Goal: Task Accomplishment & Management: Use online tool/utility

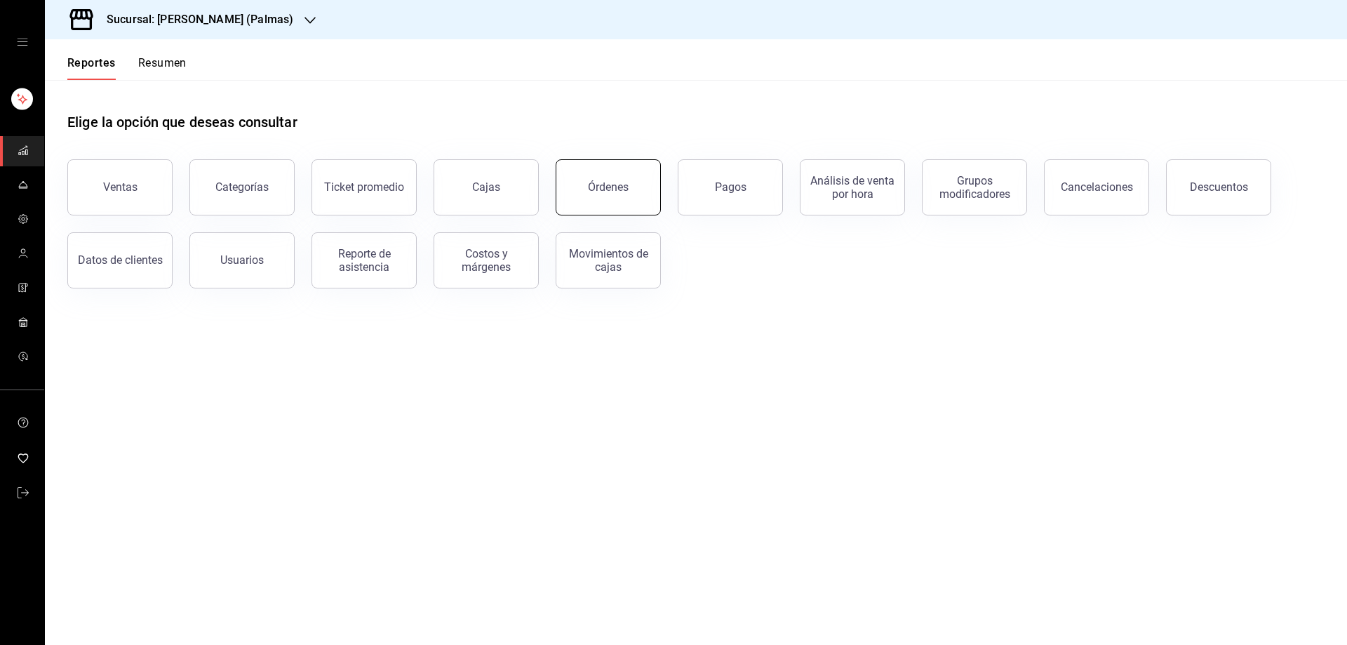
click at [612, 188] on div "Órdenes" at bounding box center [608, 186] width 41 height 13
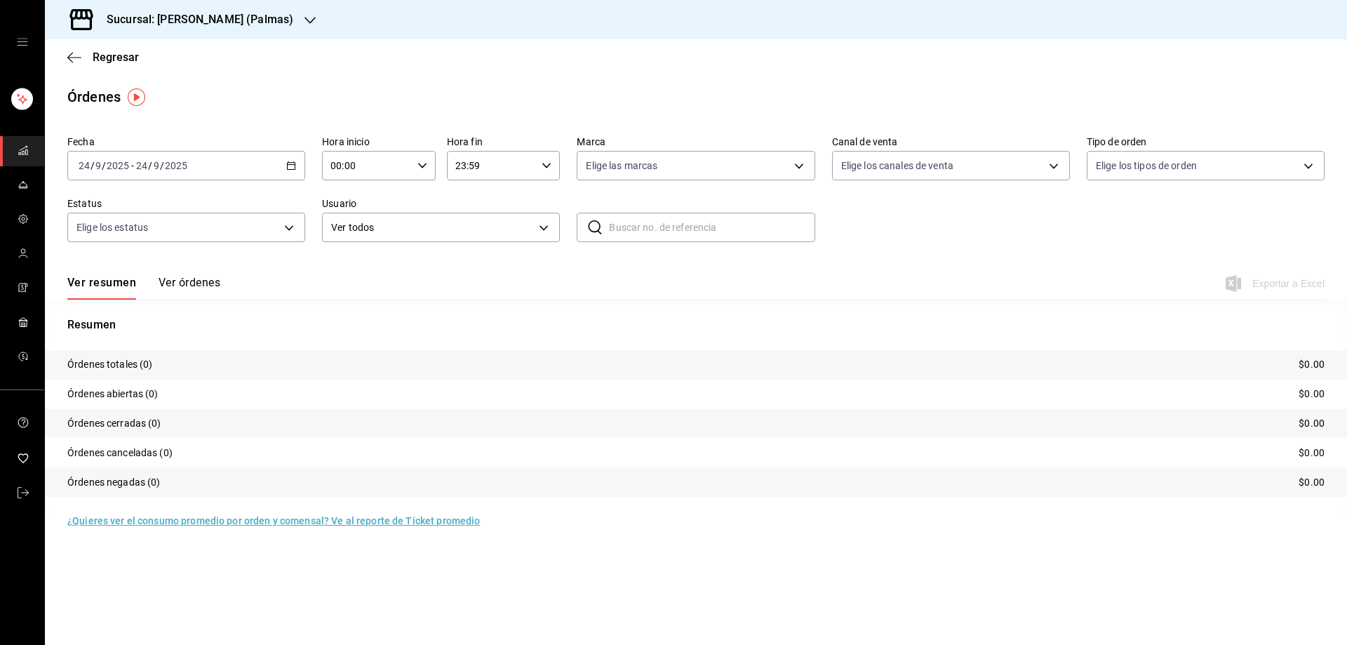
click at [304, 13] on div at bounding box center [309, 20] width 11 height 15
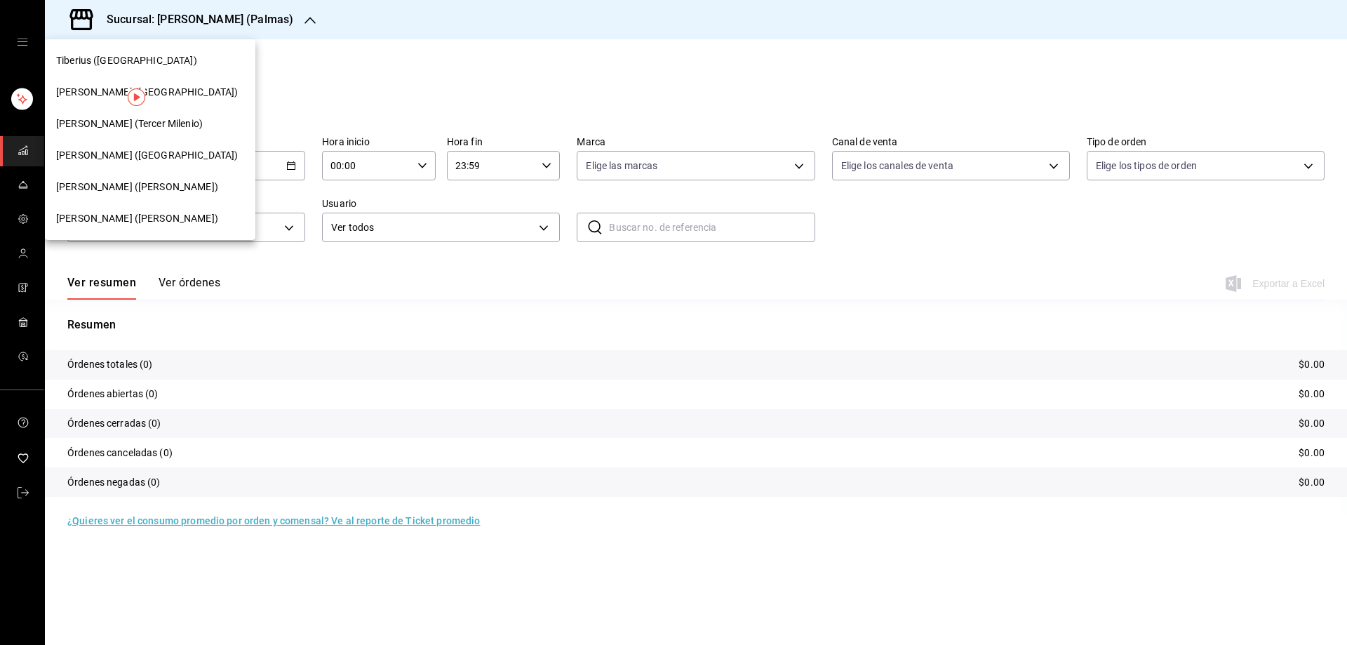
click at [132, 194] on span "[PERSON_NAME] ([PERSON_NAME])" at bounding box center [137, 187] width 162 height 15
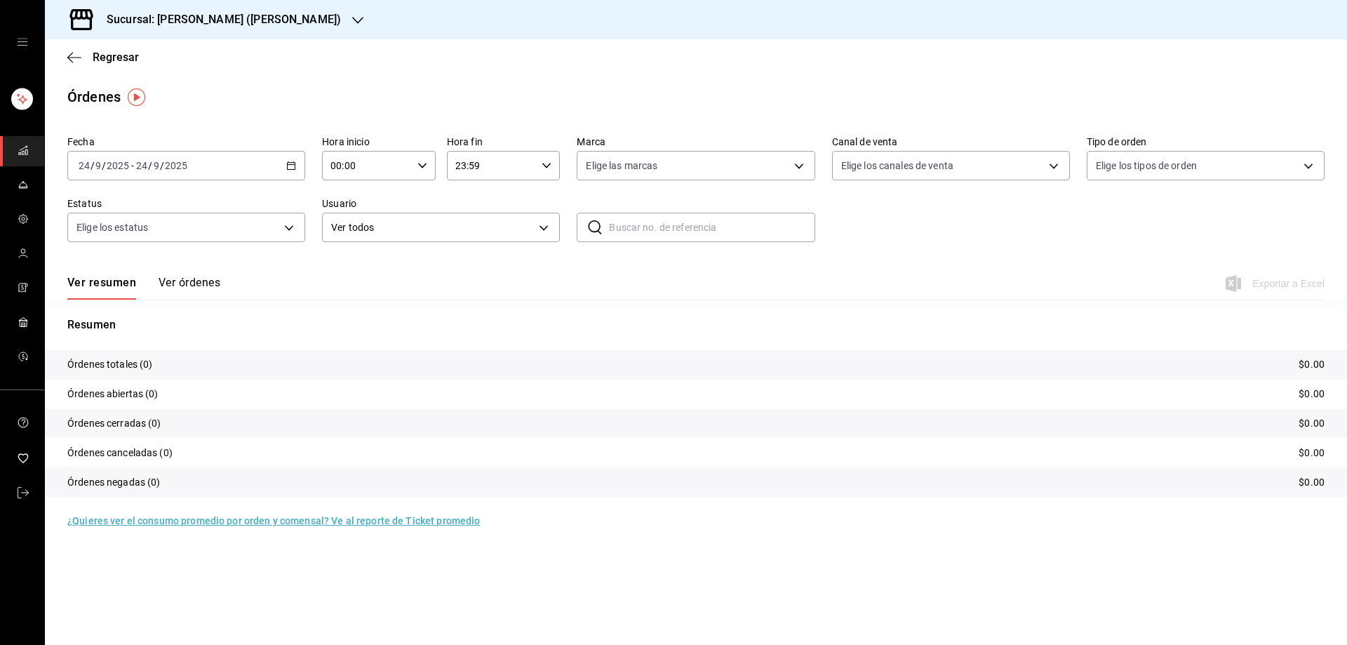
click at [297, 161] on div "[DATE] [DATE] - [DATE] [DATE]" at bounding box center [186, 165] width 238 height 29
click at [149, 365] on span "Rango de fechas" at bounding box center [133, 365] width 109 height 15
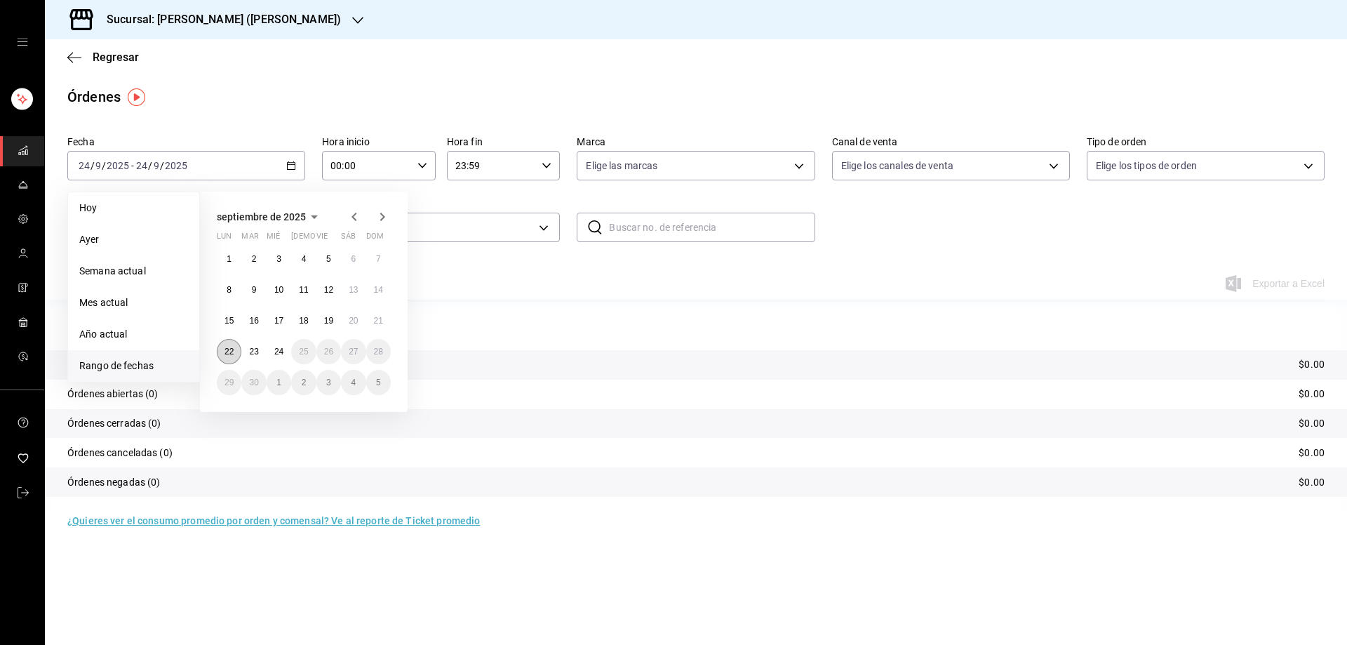
click at [235, 348] on button "22" at bounding box center [229, 351] width 25 height 25
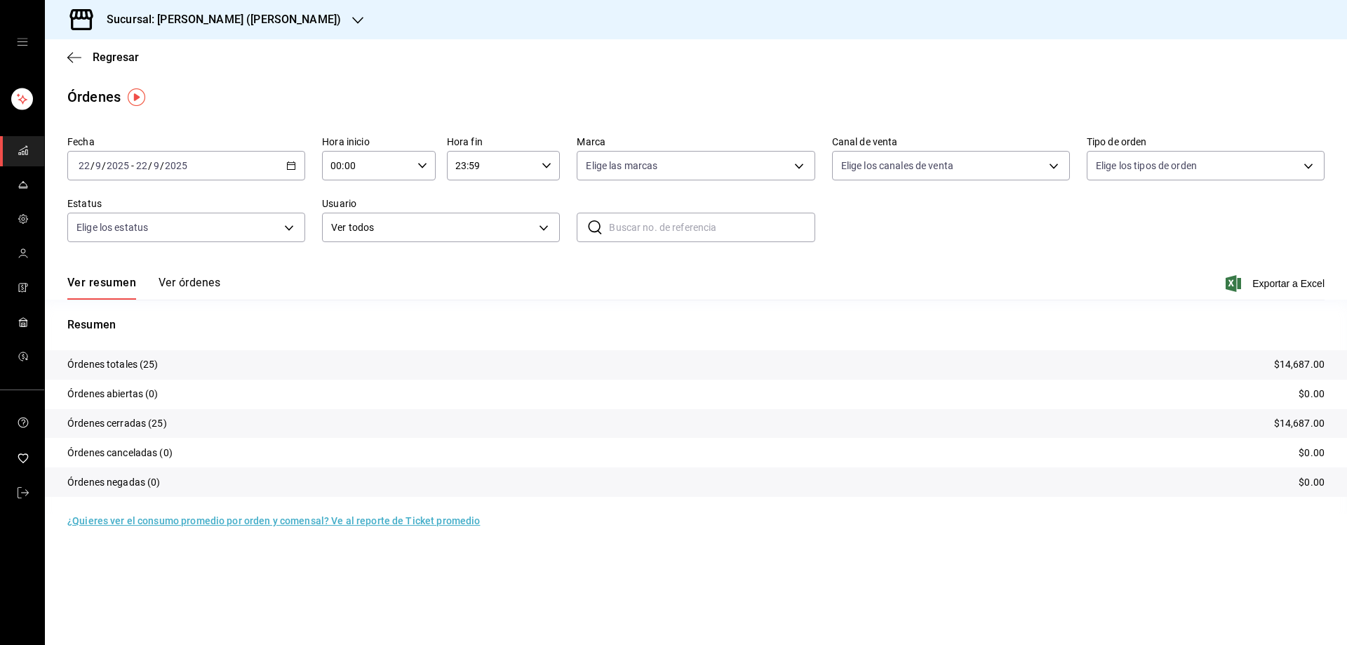
click at [288, 167] on \(Stroke\) "button" at bounding box center [291, 166] width 8 height 8
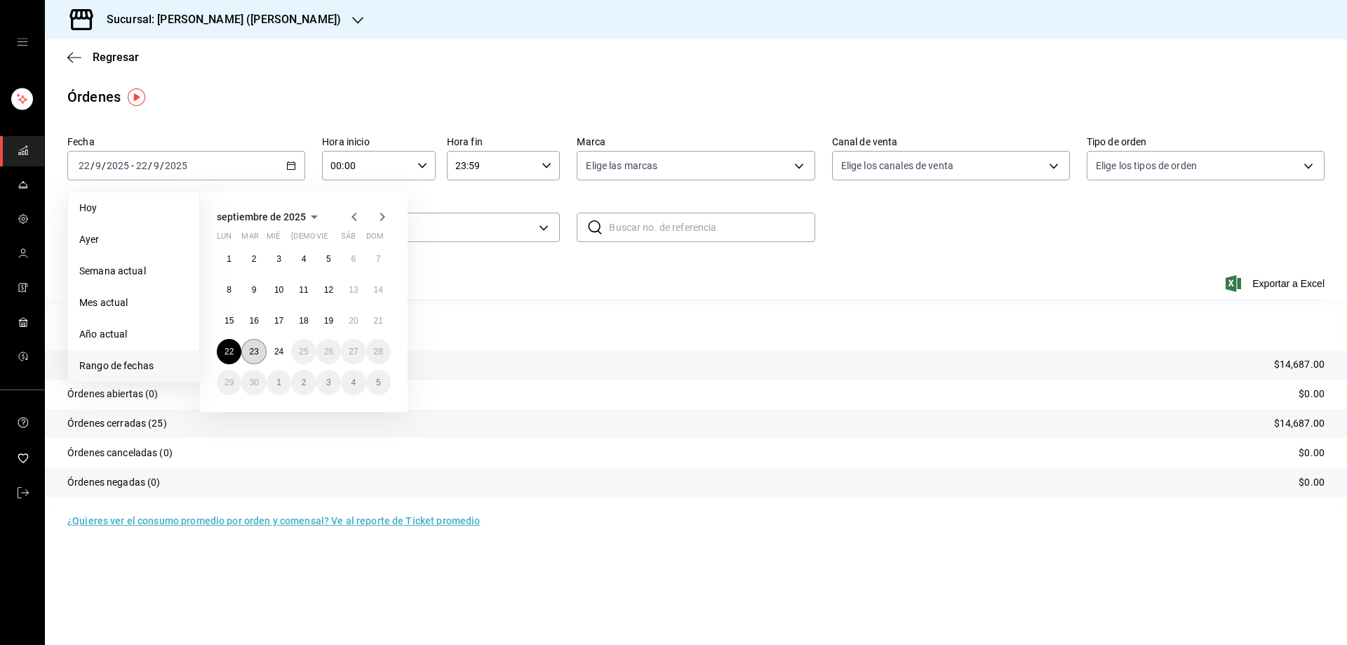
click at [251, 352] on abbr "23" at bounding box center [253, 352] width 9 height 10
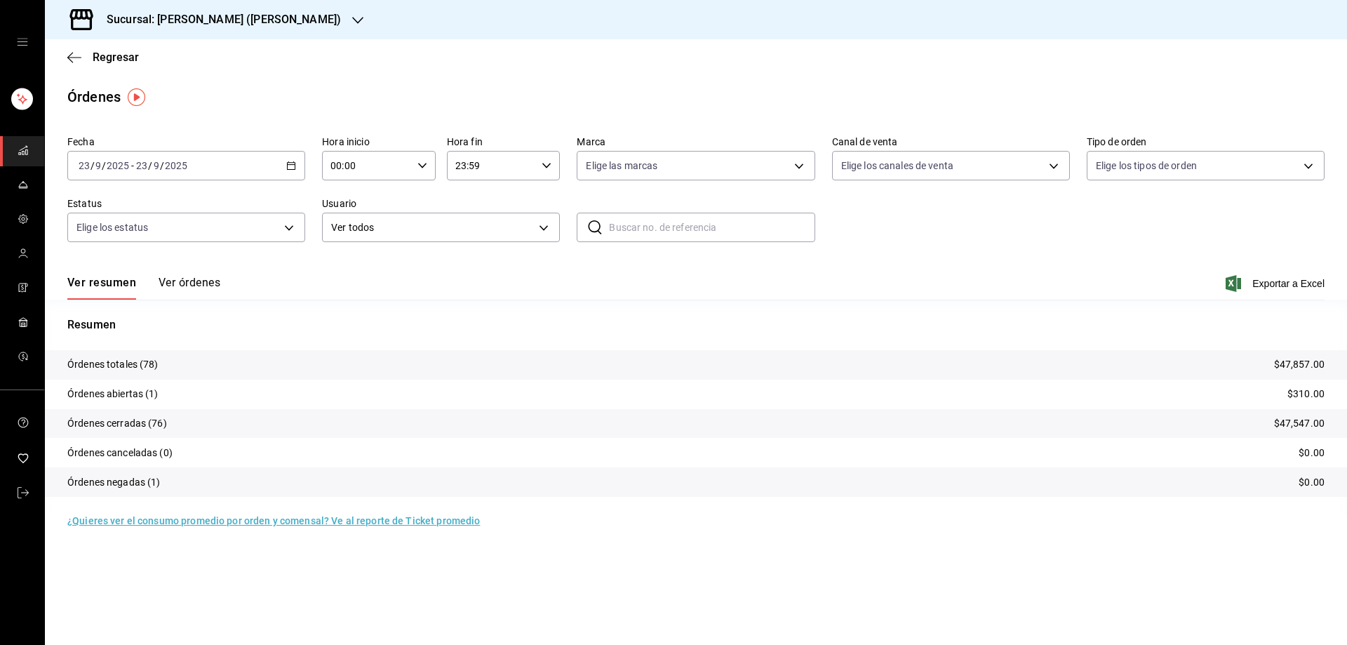
click at [281, 20] on div "Sucursal: [PERSON_NAME] ([PERSON_NAME])" at bounding box center [212, 19] width 313 height 39
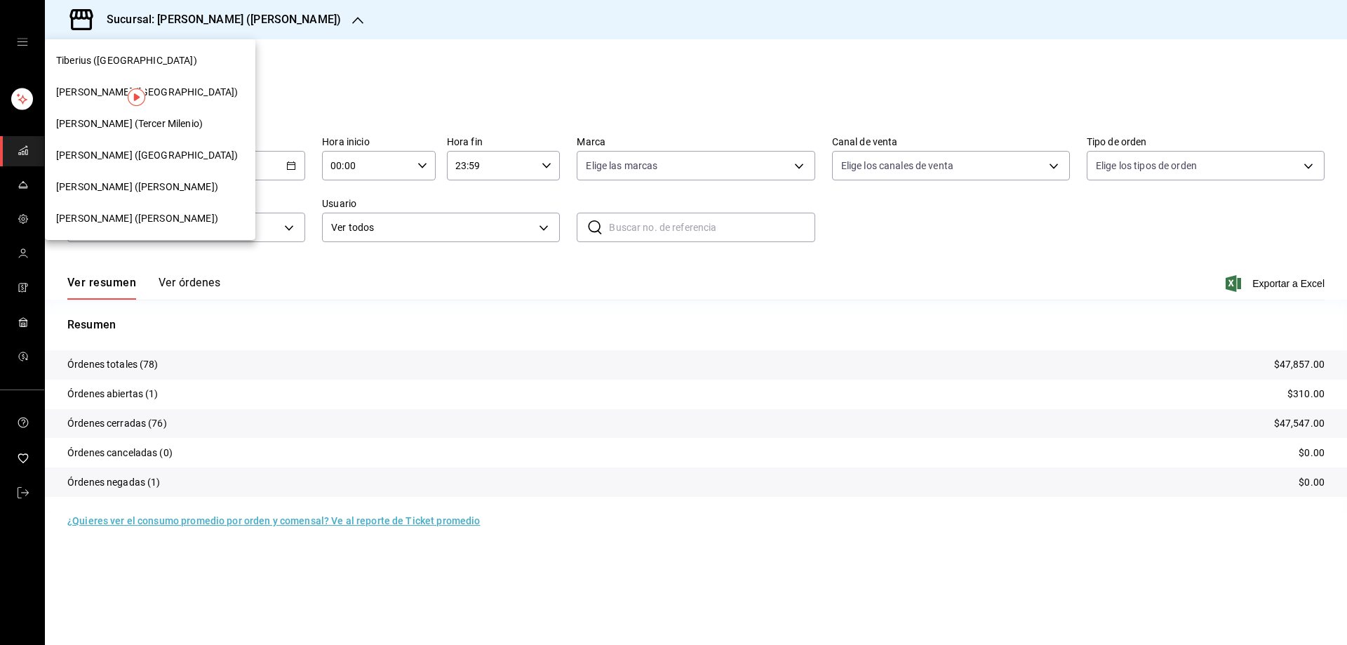
click at [124, 121] on span "[PERSON_NAME] (Tercer Milenio)" at bounding box center [129, 123] width 147 height 15
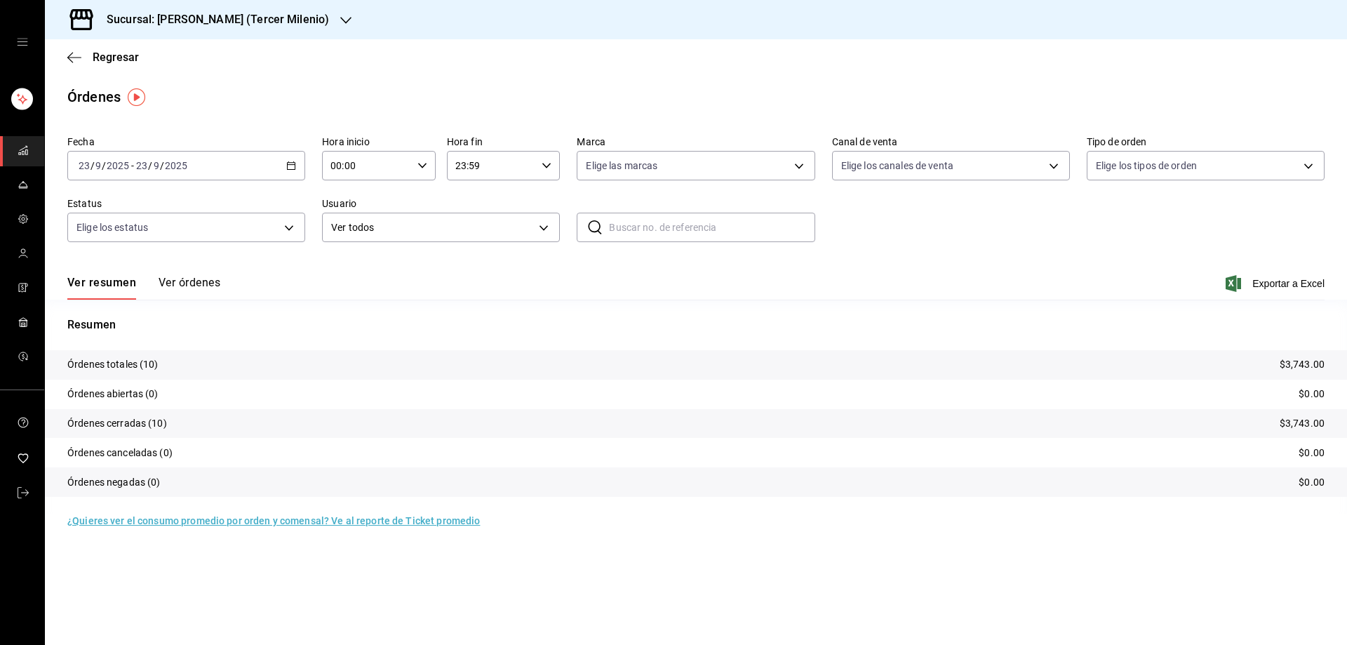
click at [288, 163] on \(Stroke\) "button" at bounding box center [291, 166] width 8 height 8
click at [149, 365] on span "Rango de fechas" at bounding box center [133, 365] width 109 height 15
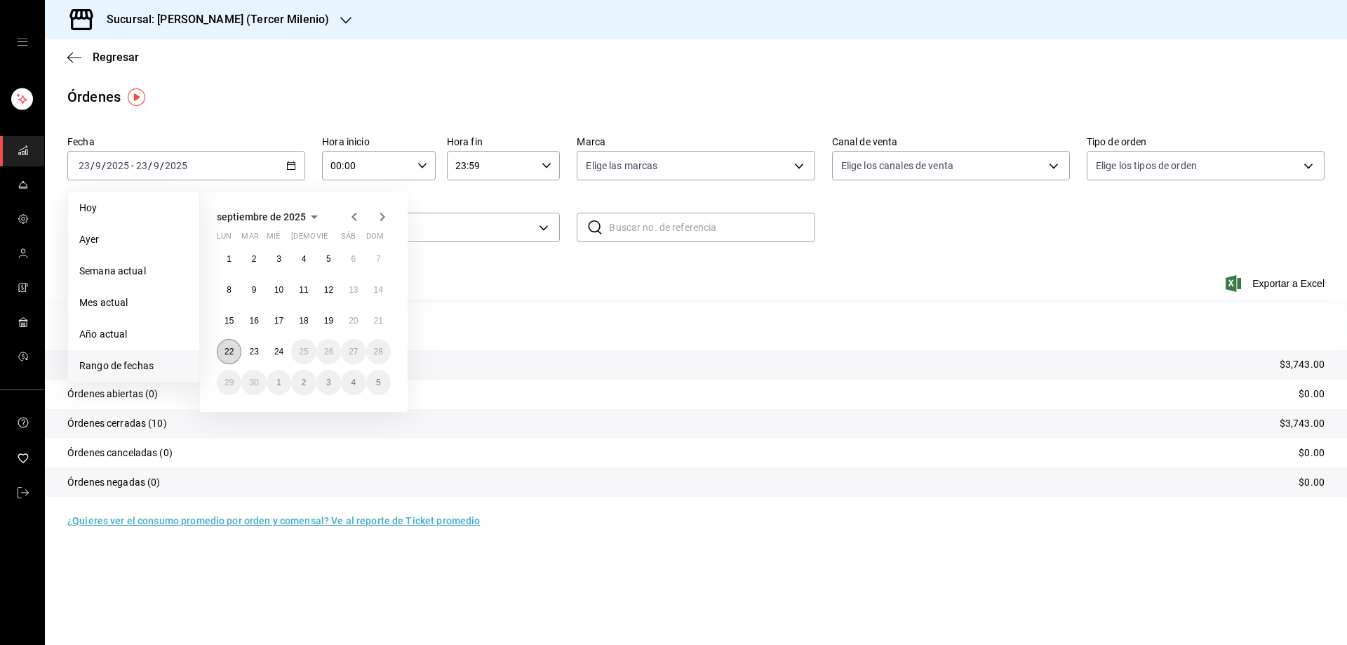
click at [229, 350] on abbr "22" at bounding box center [228, 352] width 9 height 10
click at [229, 351] on abbr "22" at bounding box center [228, 352] width 9 height 10
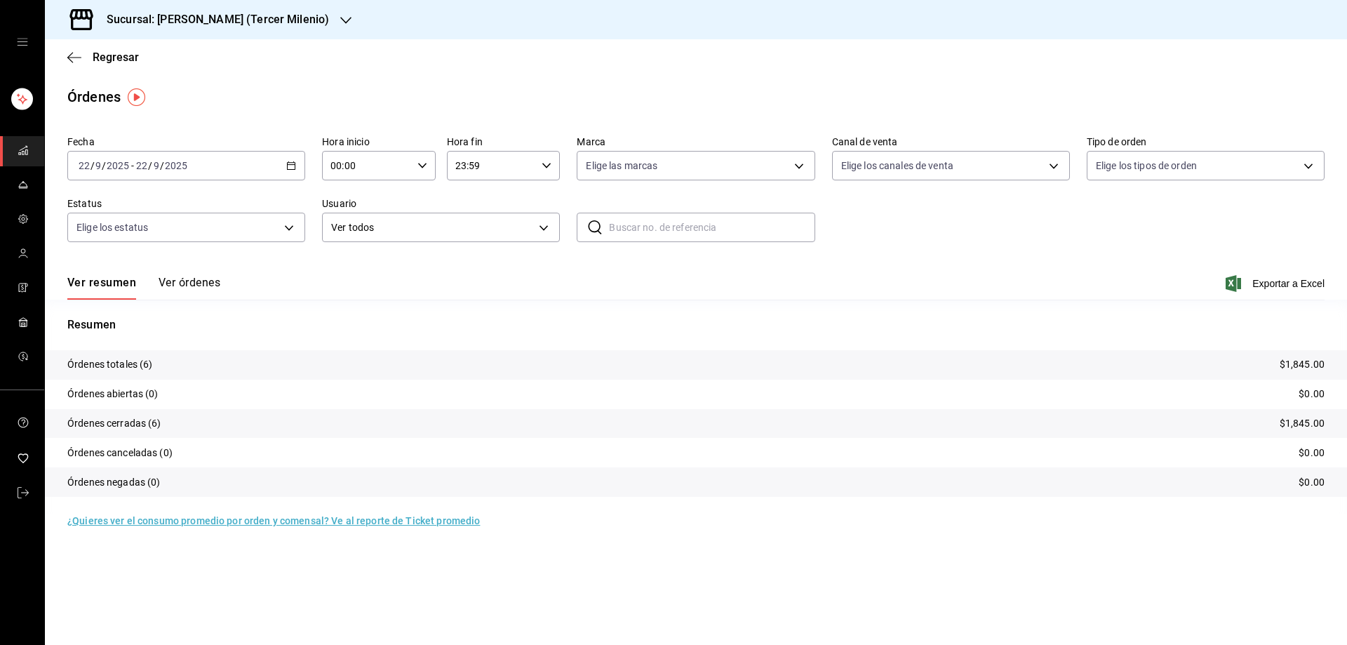
click at [288, 163] on \(Stroke\) "button" at bounding box center [291, 166] width 8 height 8
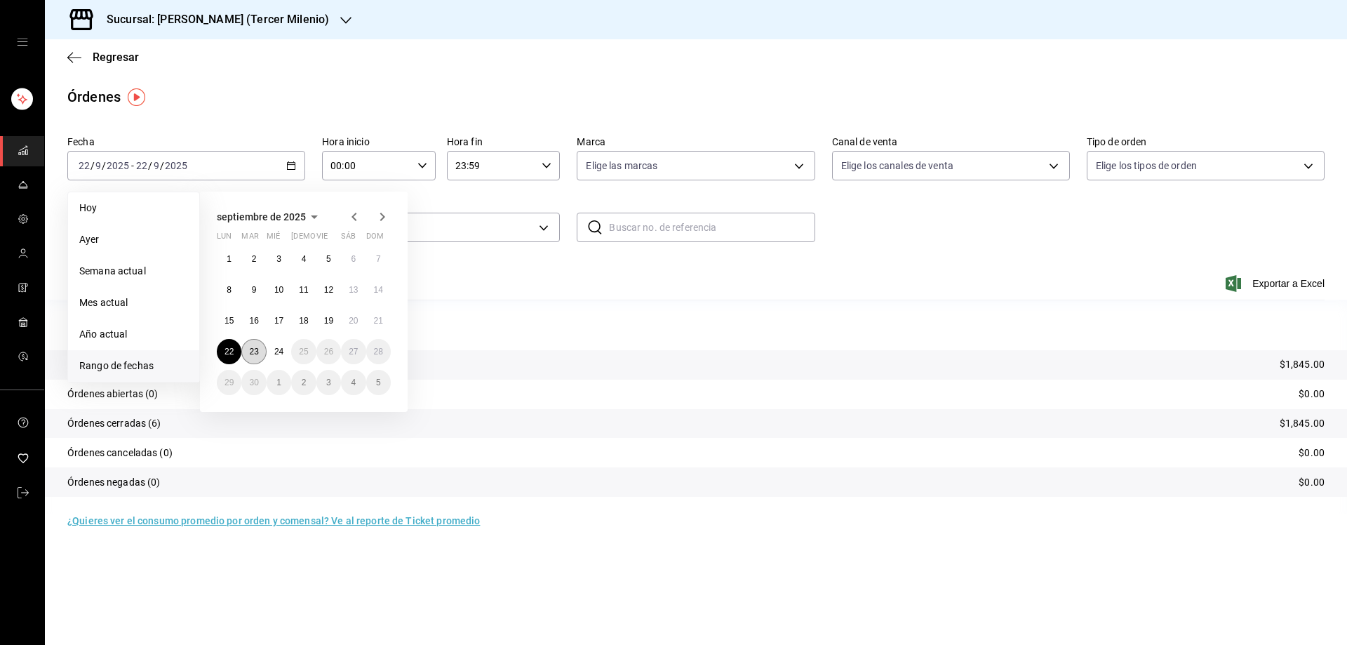
click at [254, 351] on abbr "23" at bounding box center [253, 352] width 9 height 10
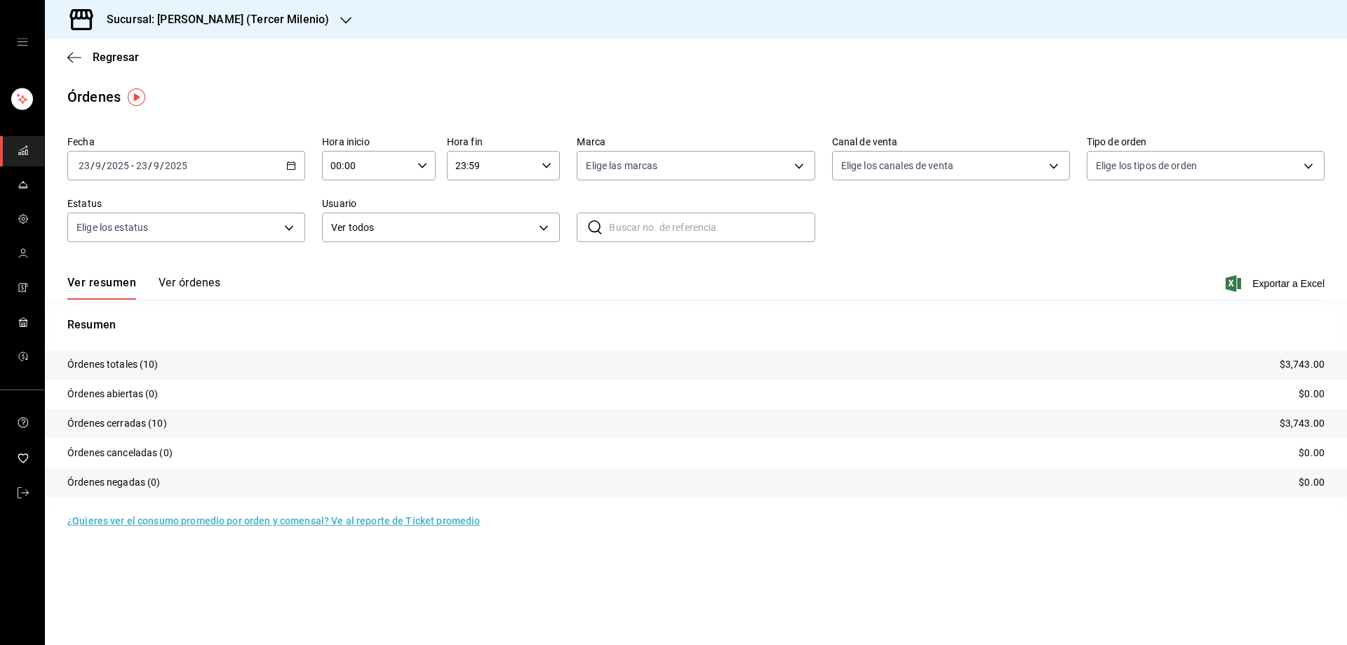
click at [340, 13] on div at bounding box center [345, 20] width 11 height 15
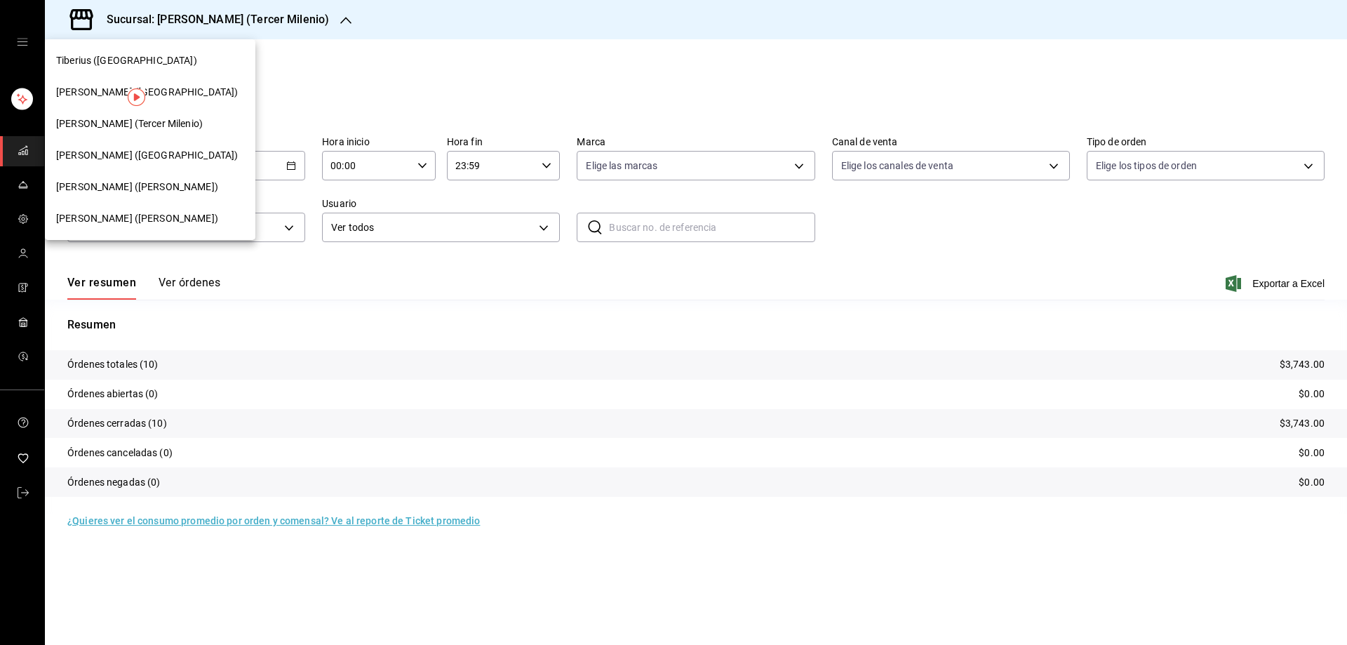
click at [91, 213] on span "[PERSON_NAME] ([PERSON_NAME])" at bounding box center [137, 218] width 162 height 15
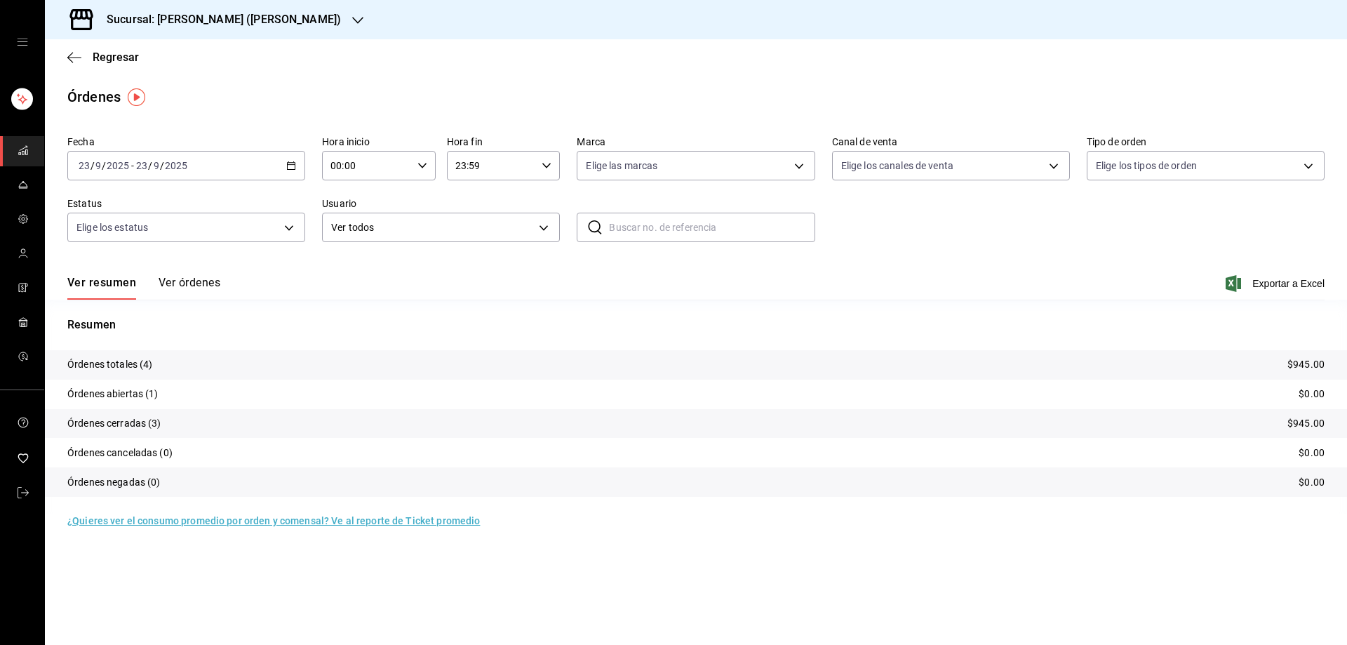
click at [289, 165] on \(Stroke\) "button" at bounding box center [292, 164] width 8 height 1
click at [153, 368] on span "Rango de fechas" at bounding box center [133, 365] width 109 height 15
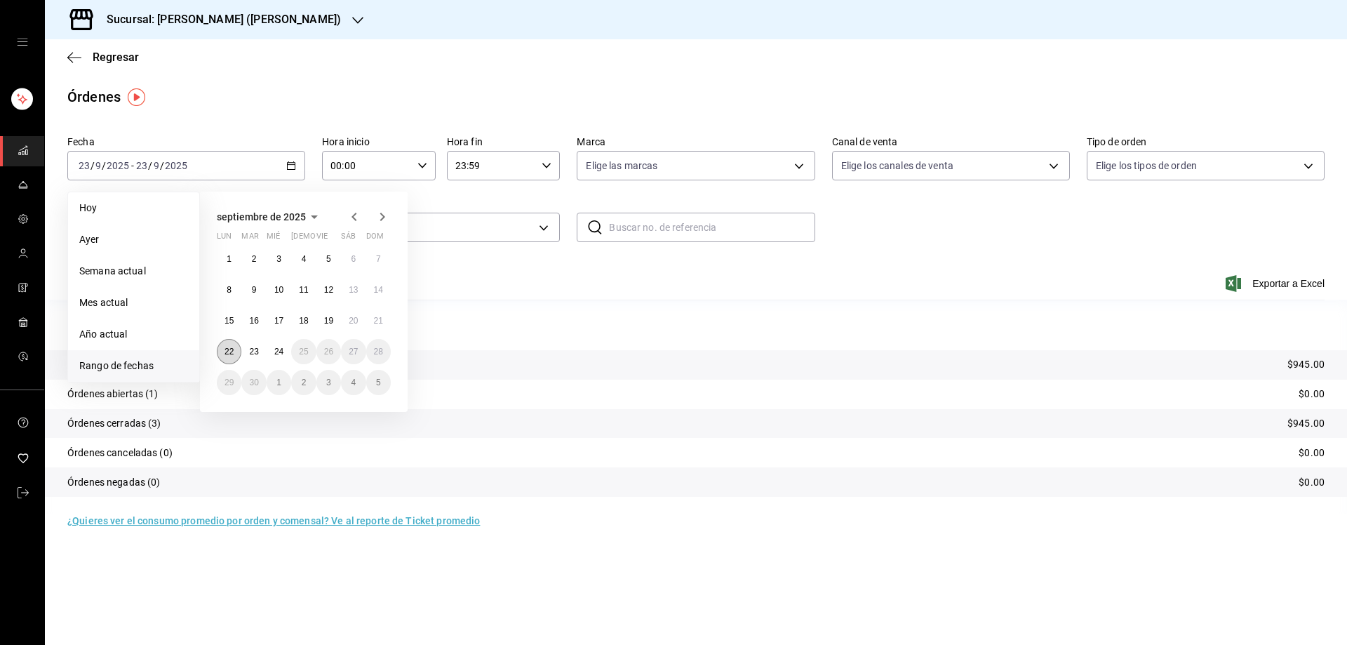
click at [226, 358] on button "22" at bounding box center [229, 351] width 25 height 25
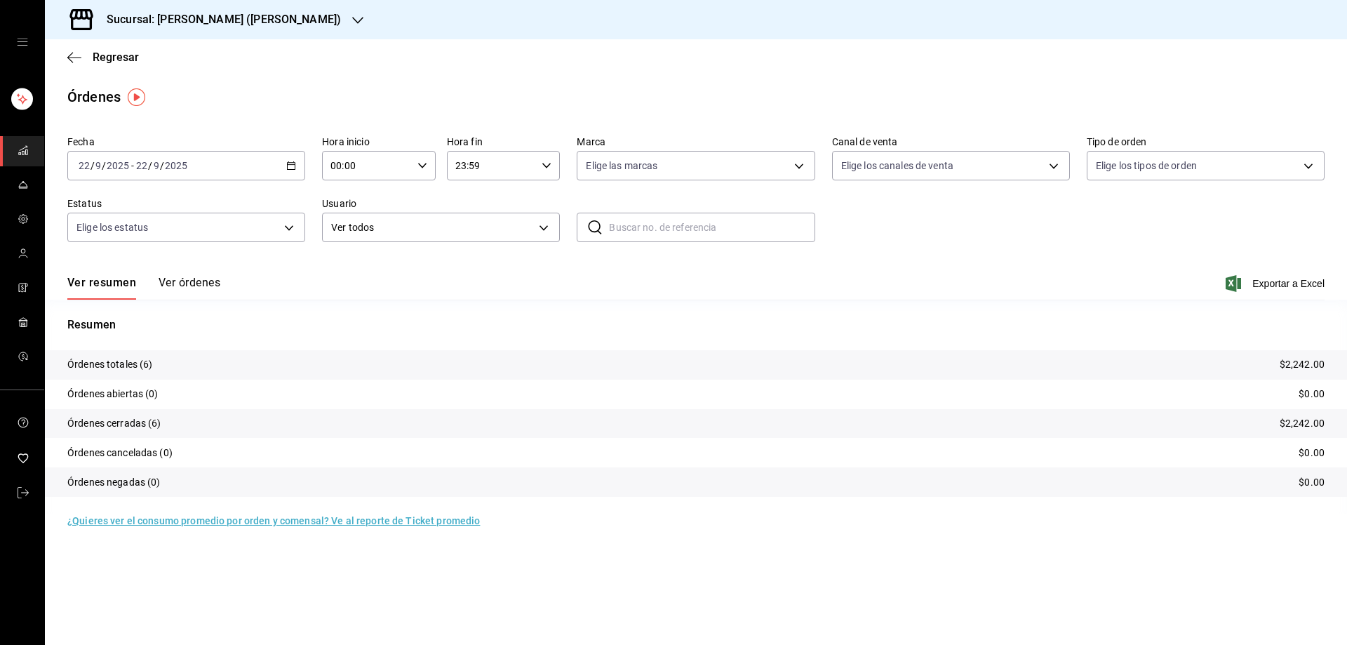
click at [296, 159] on div "[DATE] [DATE] - [DATE] [DATE]" at bounding box center [186, 165] width 238 height 29
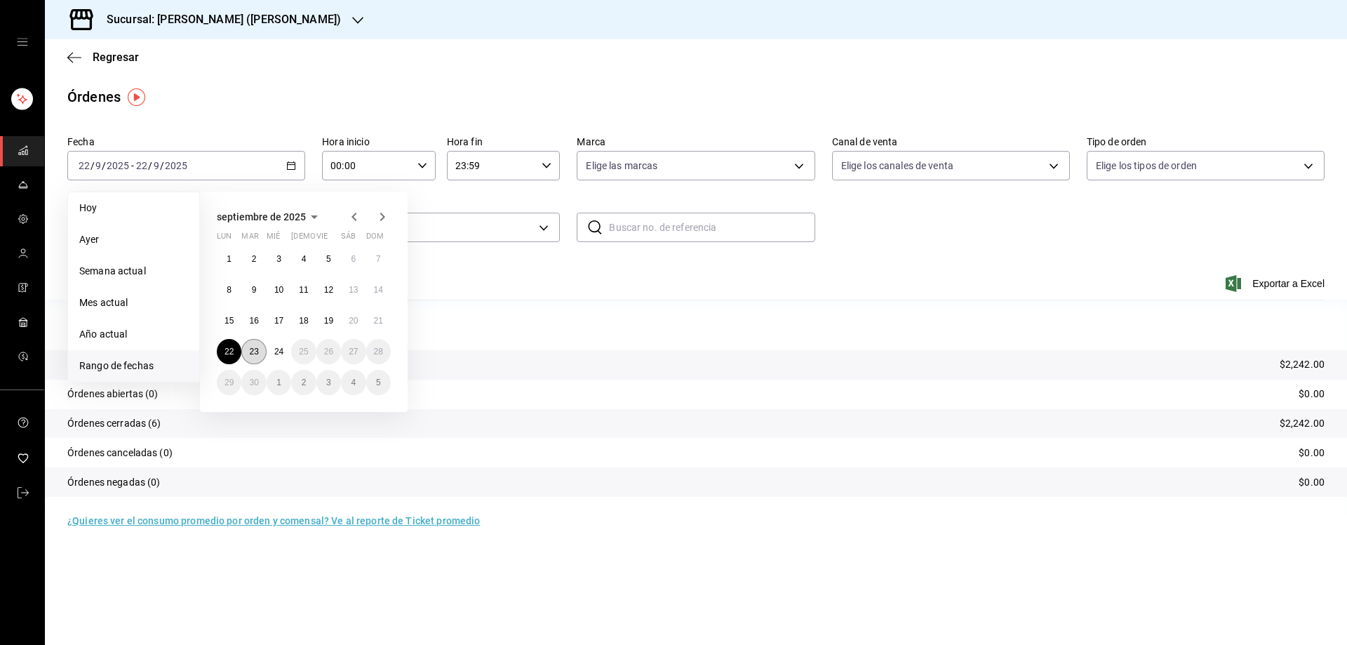
click at [250, 351] on abbr "23" at bounding box center [253, 352] width 9 height 10
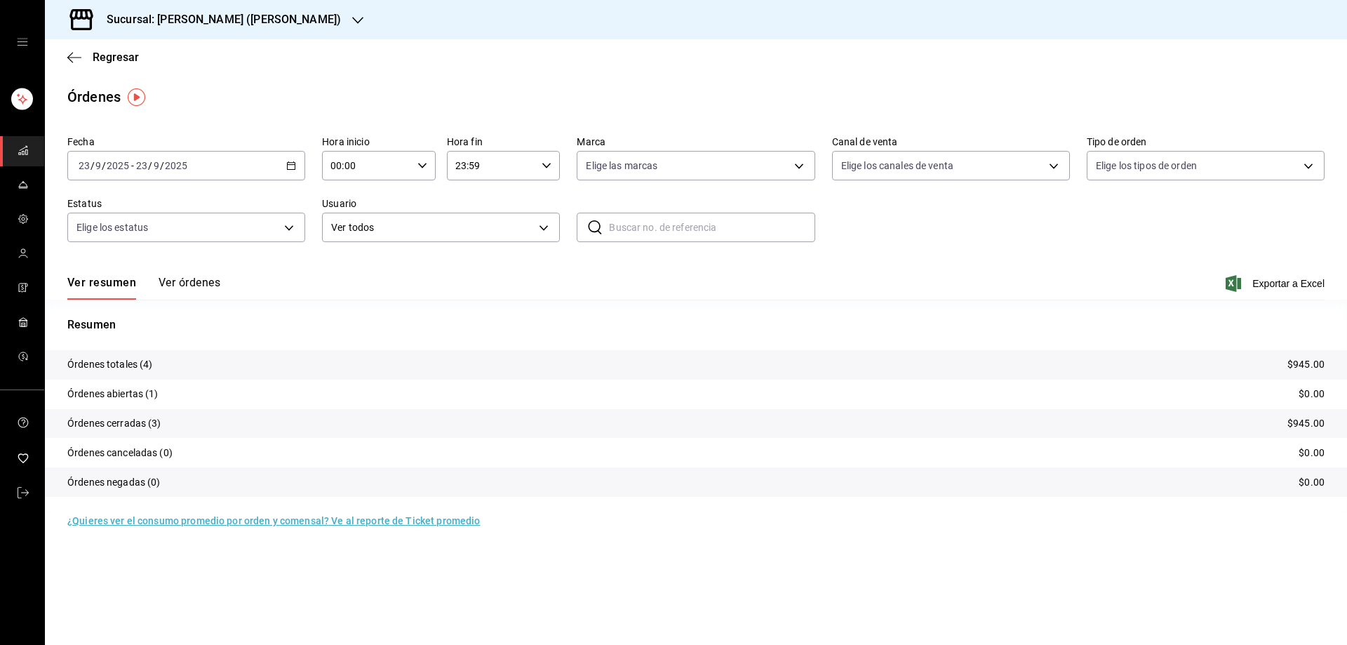
click at [261, 9] on div "Sucursal: [PERSON_NAME] ([PERSON_NAME])" at bounding box center [212, 19] width 313 height 39
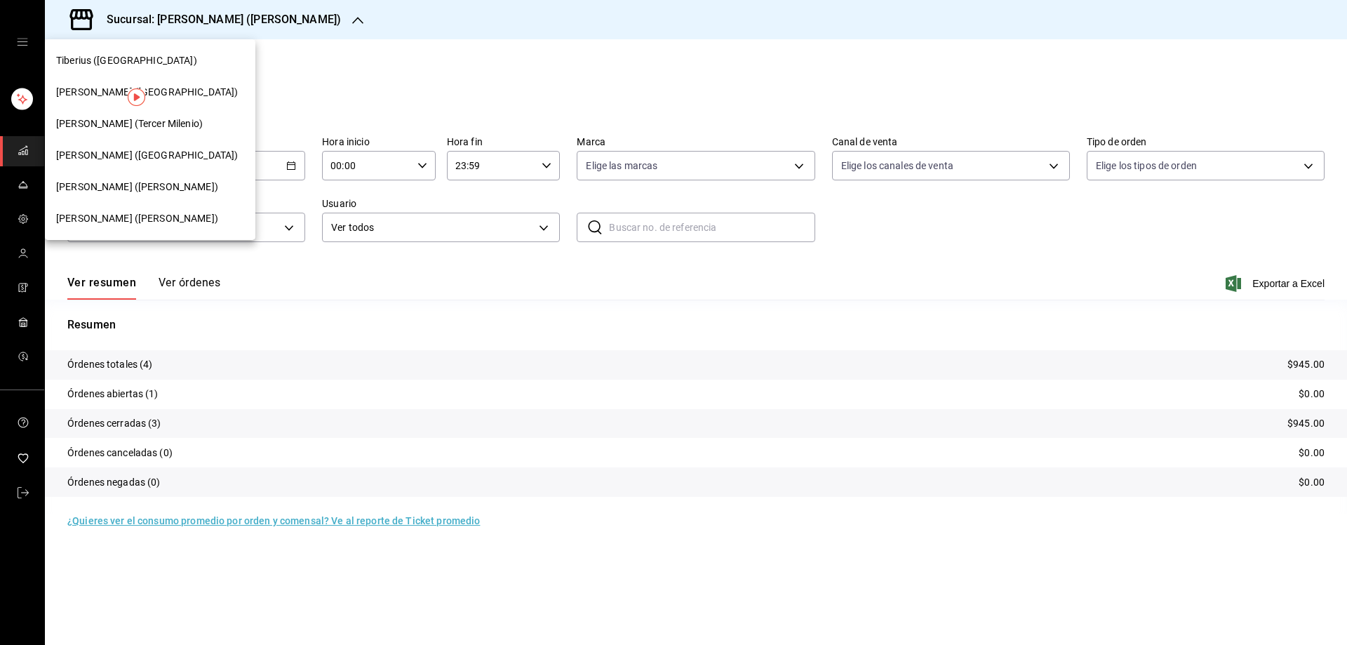
click at [123, 154] on span "[PERSON_NAME] ([GEOGRAPHIC_DATA])" at bounding box center [147, 155] width 182 height 15
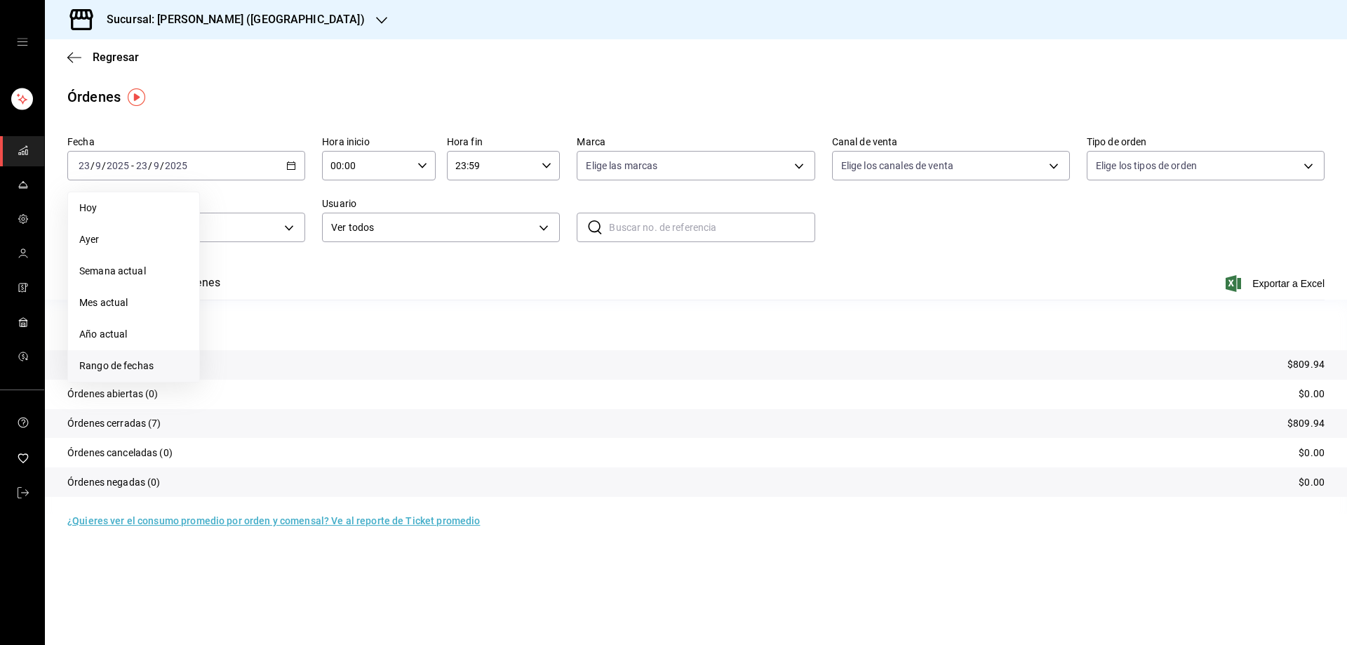
click at [173, 368] on span "Rango de fechas" at bounding box center [133, 365] width 109 height 15
click at [230, 356] on abbr "22" at bounding box center [228, 352] width 9 height 10
click at [229, 358] on button "22" at bounding box center [229, 351] width 25 height 25
click at [300, 163] on div "[DATE] [DATE] - [DATE] [DATE]" at bounding box center [186, 165] width 238 height 29
click at [255, 358] on button "23" at bounding box center [253, 351] width 25 height 25
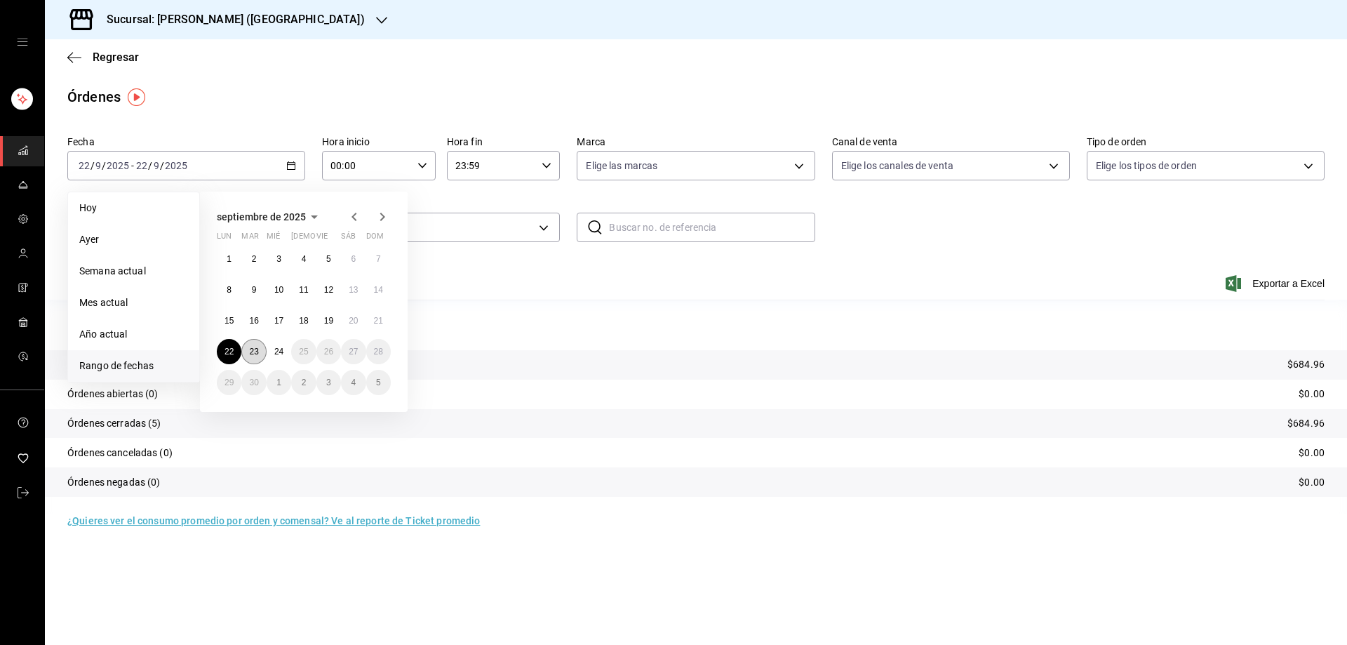
click at [255, 358] on button "23" at bounding box center [253, 351] width 25 height 25
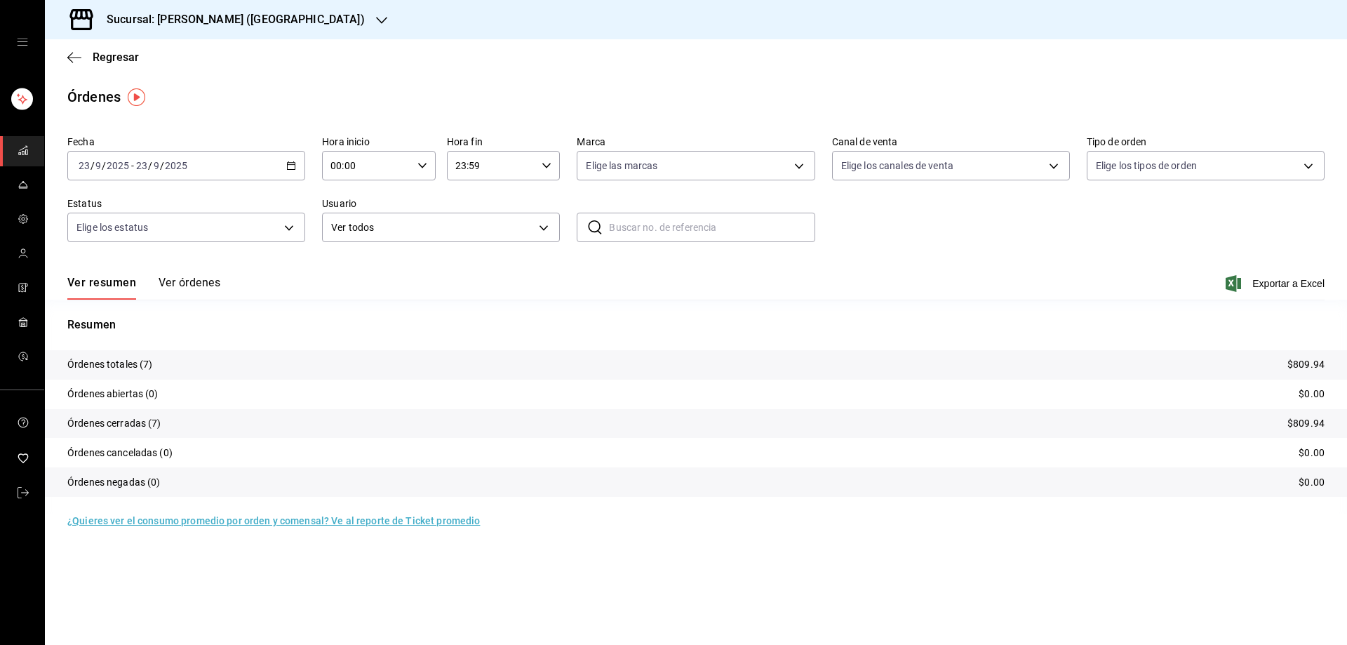
click at [253, 9] on div "Sucursal: [PERSON_NAME] ([GEOGRAPHIC_DATA])" at bounding box center [224, 19] width 337 height 39
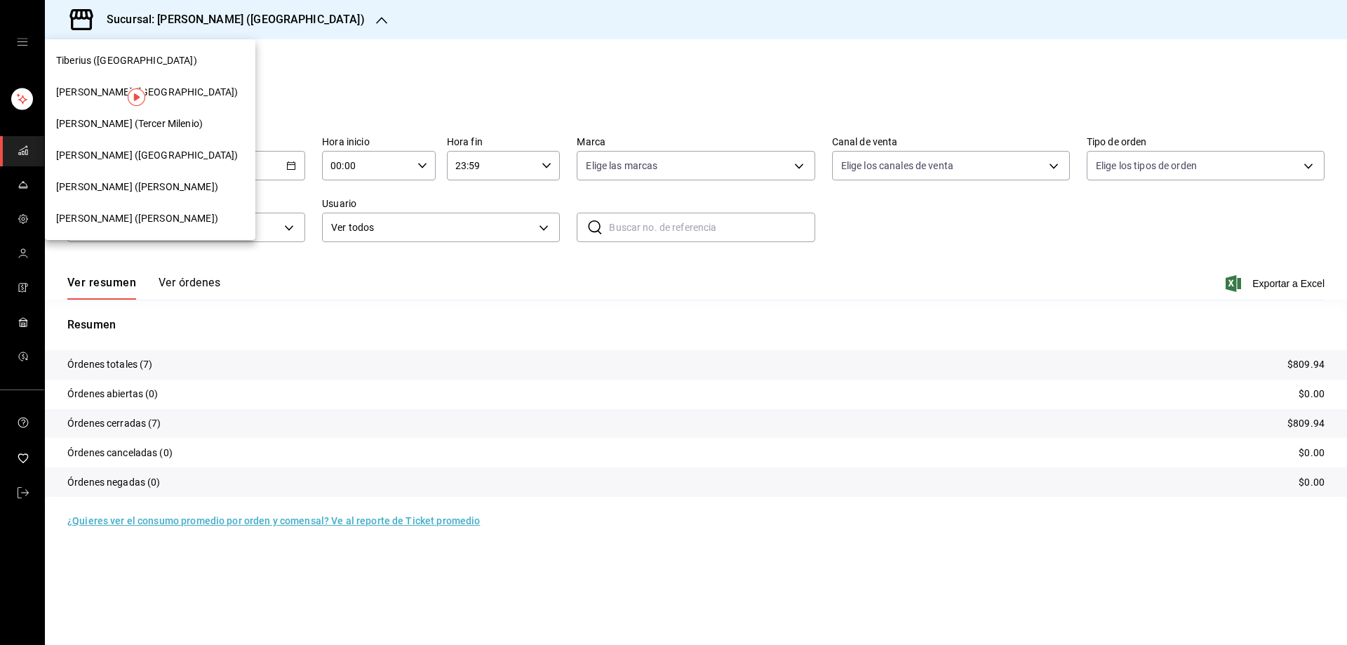
click at [115, 58] on span "Tiberius ([GEOGRAPHIC_DATA])" at bounding box center [126, 60] width 141 height 15
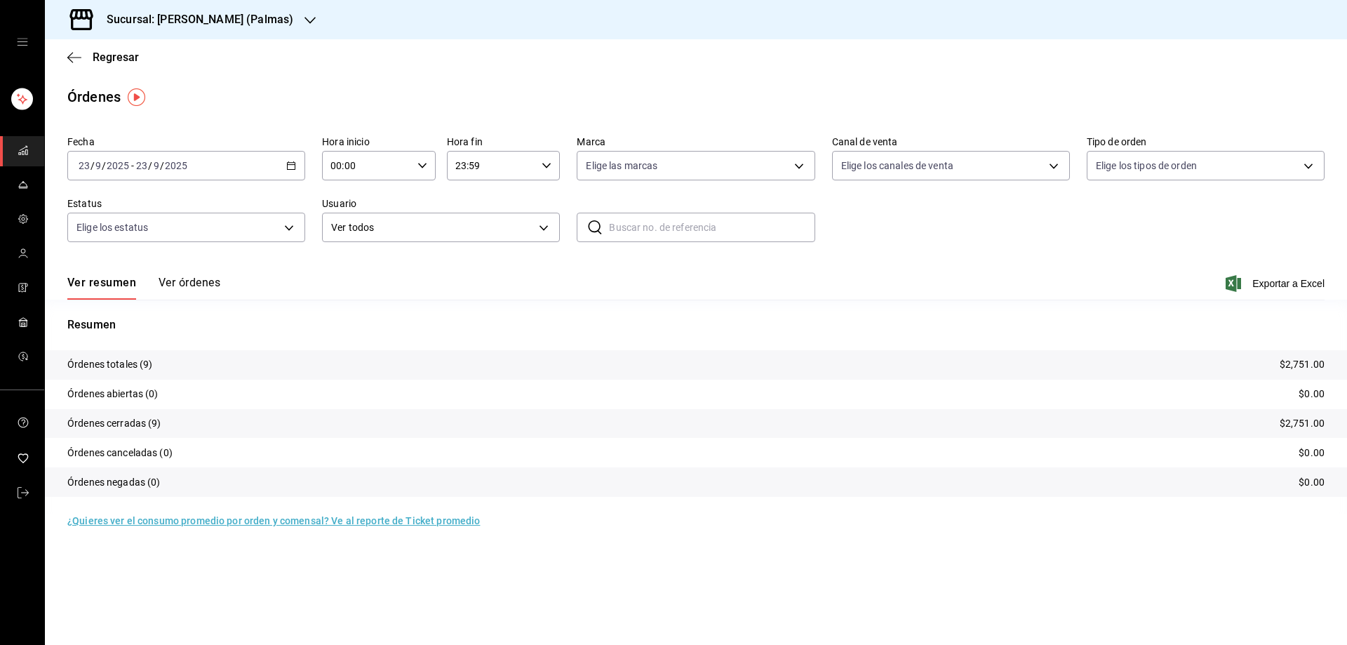
click at [293, 159] on div "[DATE] [DATE] - [DATE] [DATE]" at bounding box center [186, 165] width 238 height 29
click at [141, 373] on span "Rango de fechas" at bounding box center [133, 365] width 109 height 15
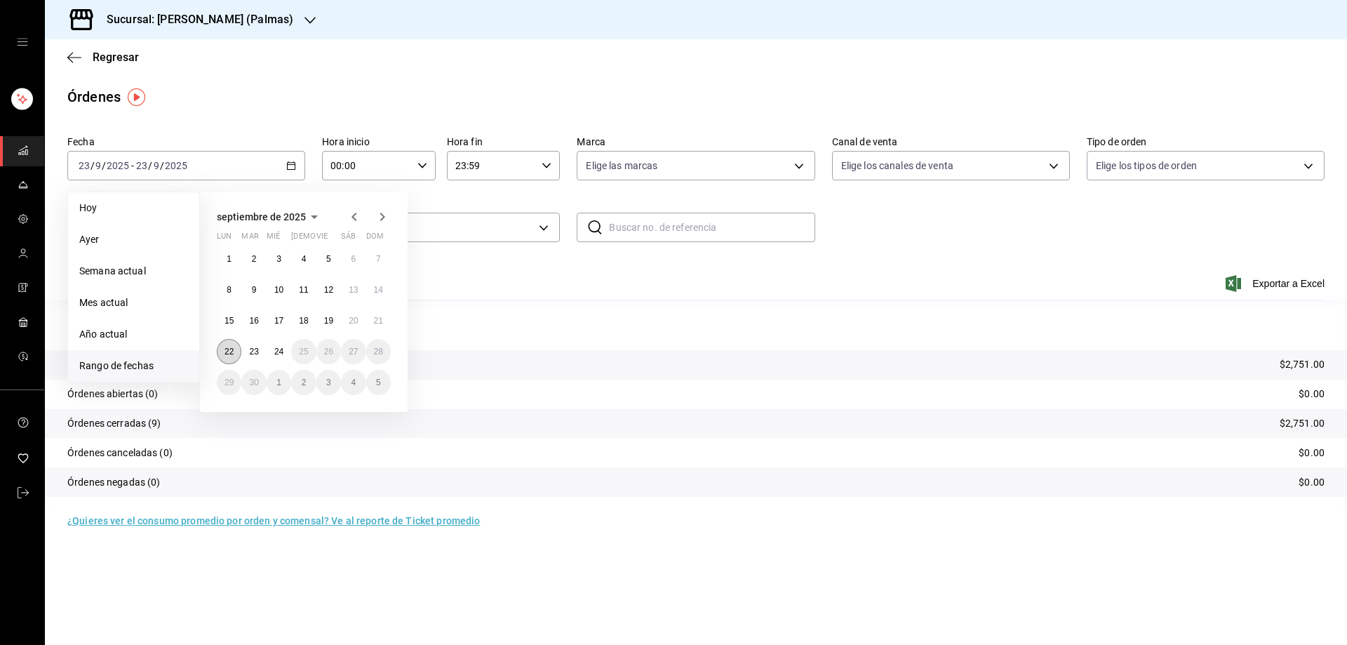
click at [232, 351] on abbr "22" at bounding box center [228, 352] width 9 height 10
click at [231, 351] on abbr "22" at bounding box center [228, 352] width 9 height 10
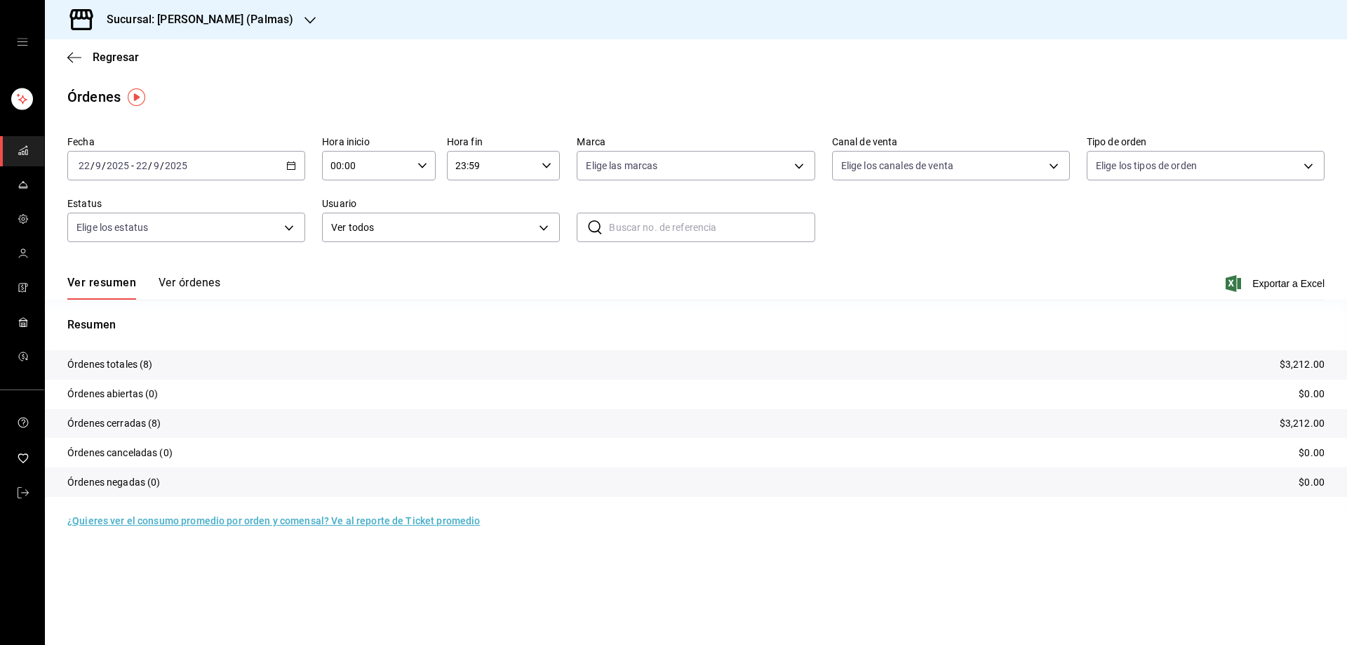
click at [290, 156] on div "[DATE] [DATE] - [DATE] [DATE]" at bounding box center [186, 165] width 238 height 29
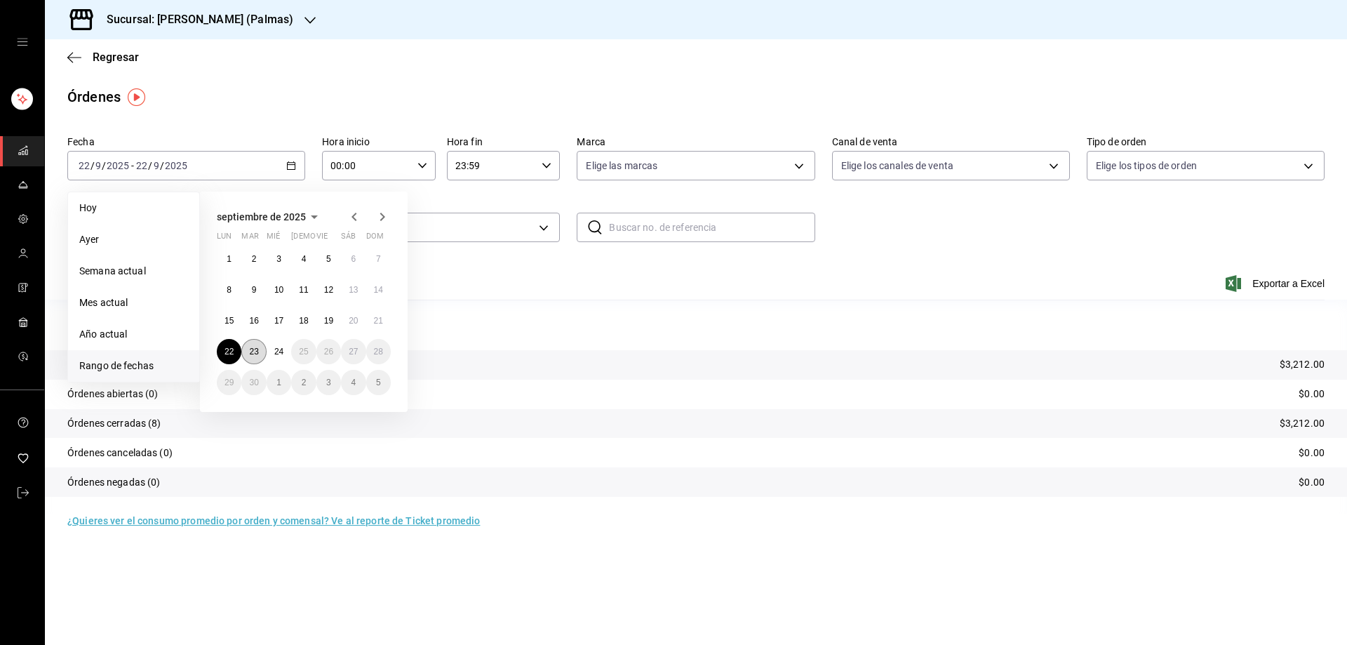
click at [250, 351] on abbr "23" at bounding box center [253, 352] width 9 height 10
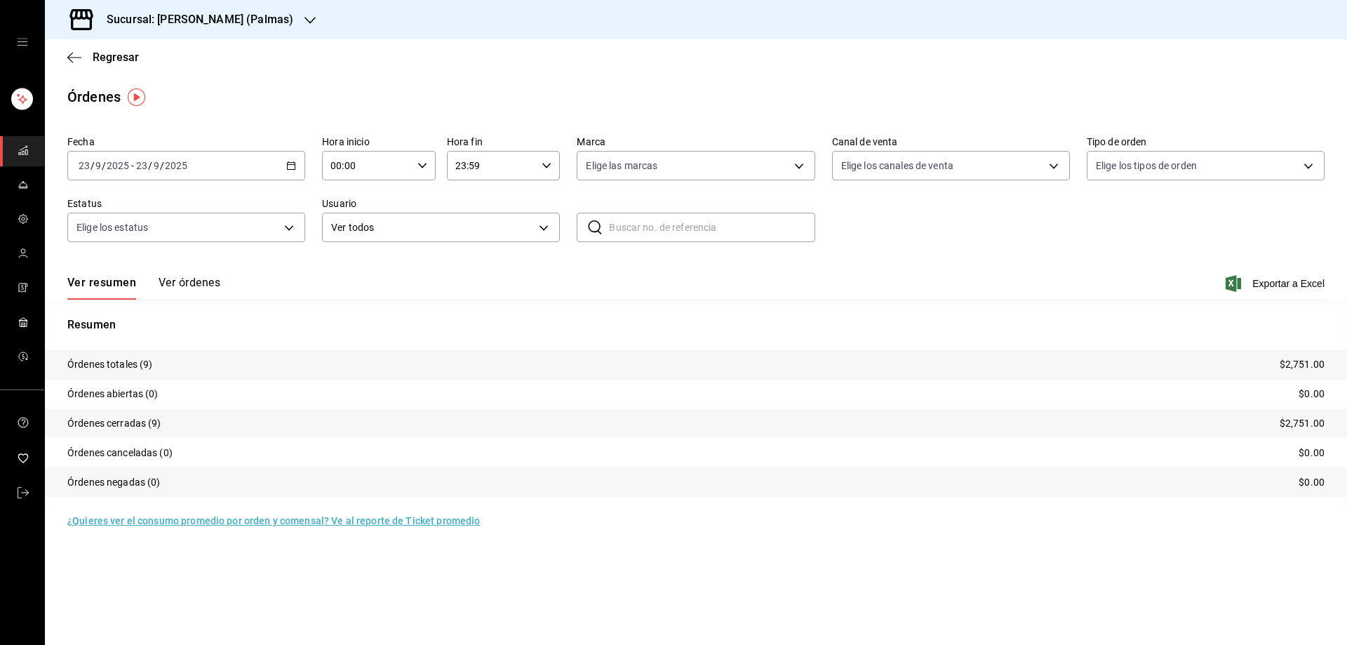
click at [272, 15] on div "Sucursal: [PERSON_NAME] (Palmas)" at bounding box center [188, 19] width 265 height 39
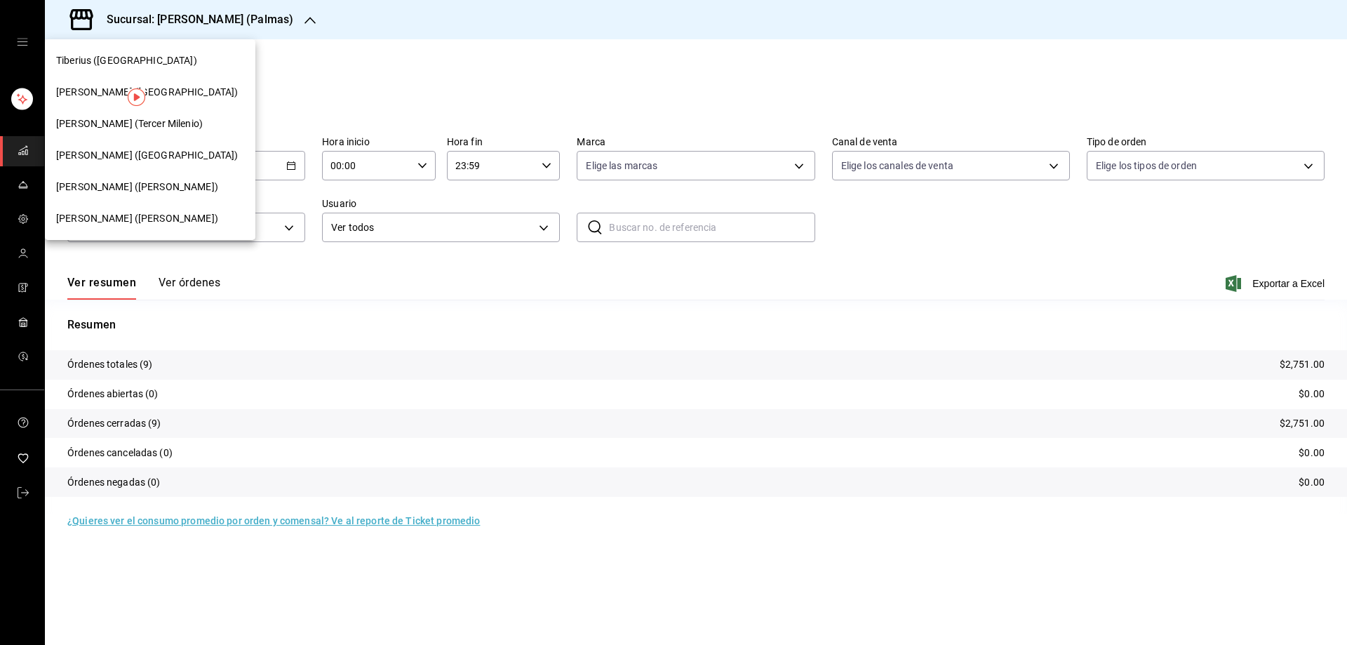
click at [113, 88] on span "[PERSON_NAME] ([GEOGRAPHIC_DATA])" at bounding box center [147, 92] width 182 height 15
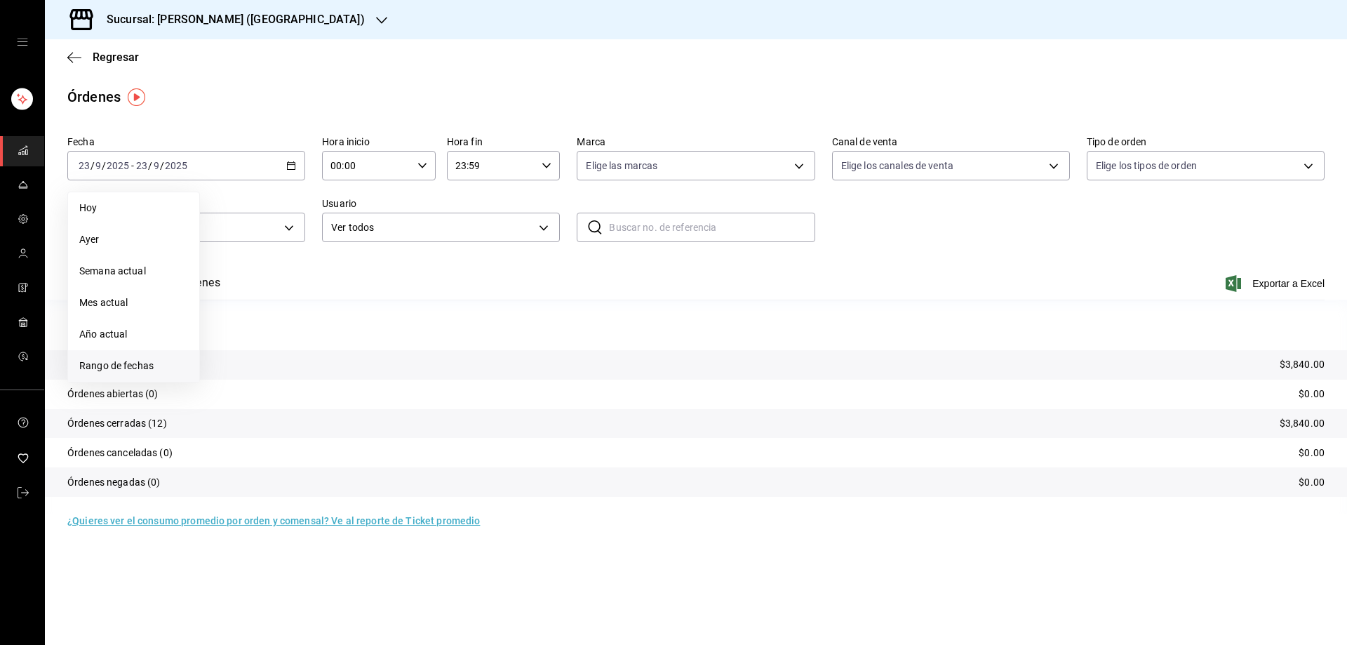
click at [149, 366] on span "Rango de fechas" at bounding box center [133, 365] width 109 height 15
click at [230, 349] on abbr "22" at bounding box center [228, 352] width 9 height 10
click at [291, 161] on icon "button" at bounding box center [291, 166] width 10 height 10
click at [254, 351] on abbr "23" at bounding box center [253, 352] width 9 height 10
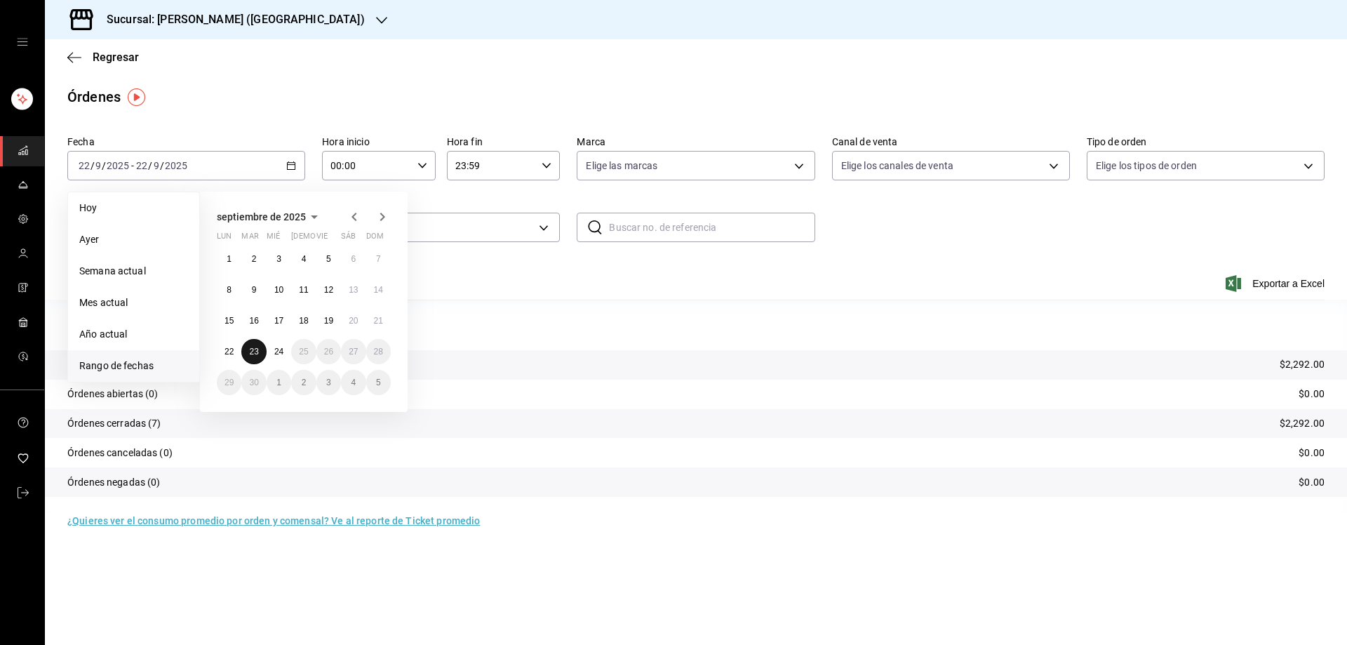
click at [253, 352] on abbr "23" at bounding box center [253, 352] width 9 height 10
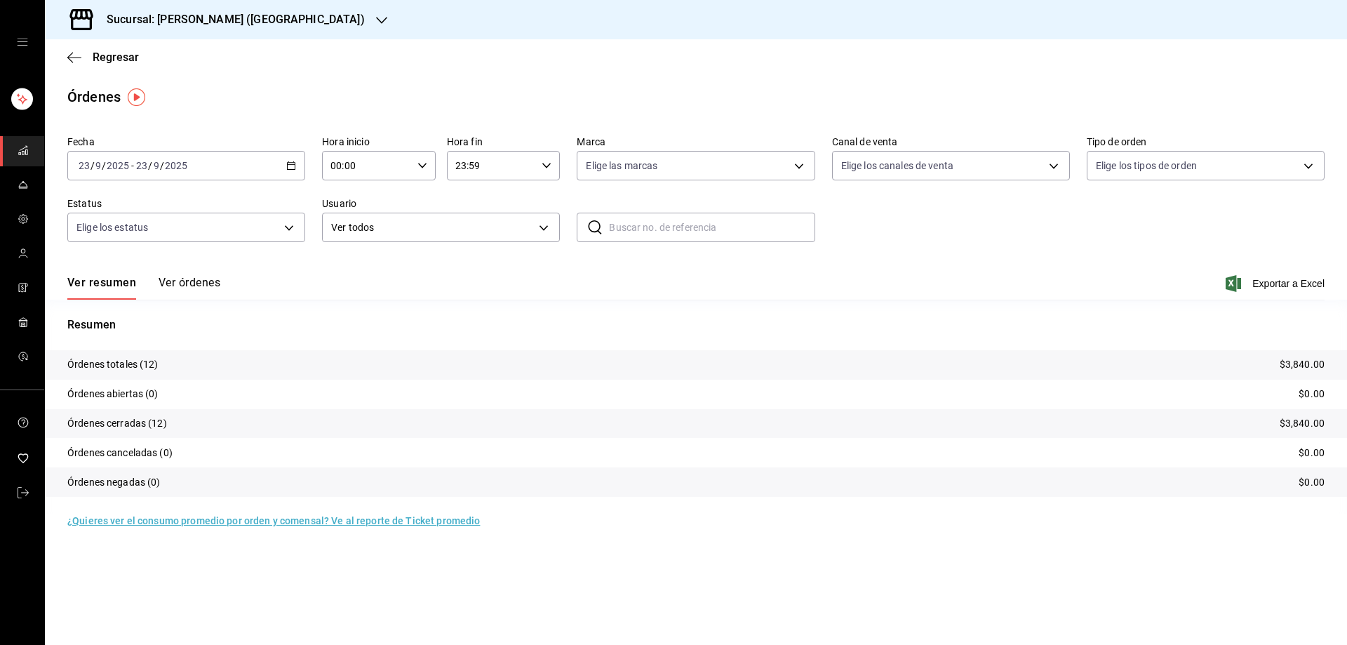
click at [290, 167] on icon "button" at bounding box center [291, 166] width 10 height 10
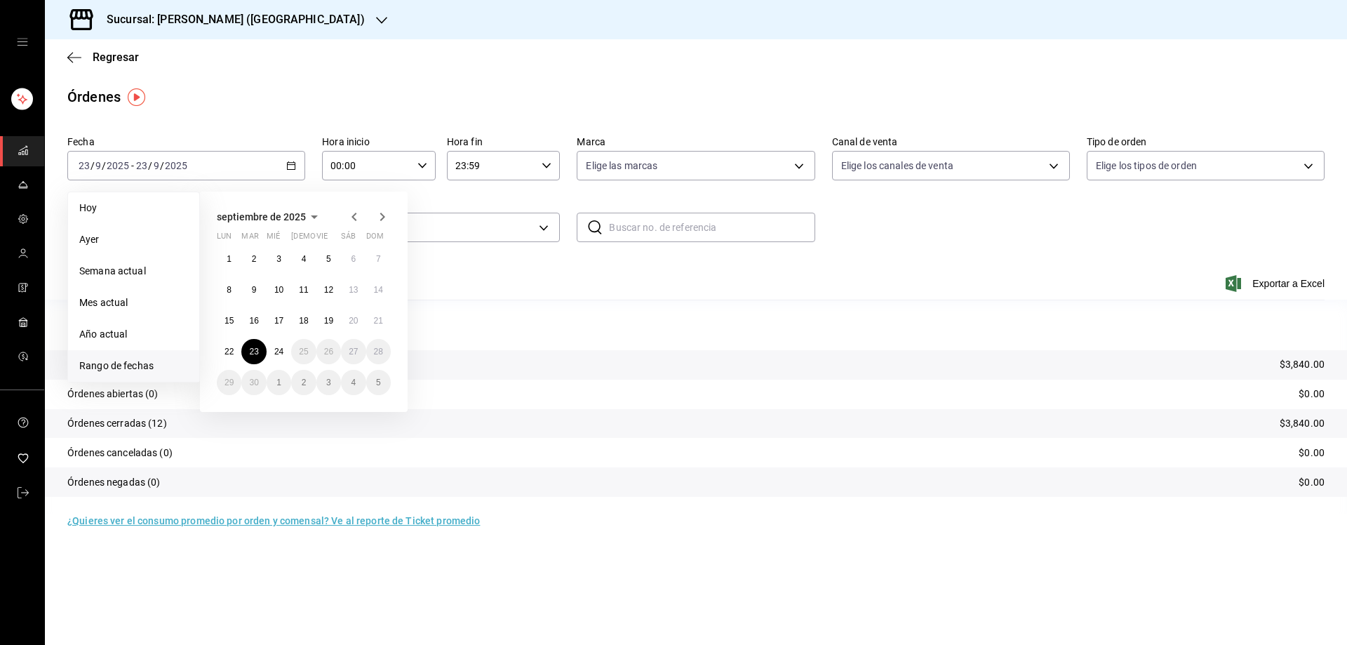
click at [406, 438] on tr "Órdenes canceladas (0) $0.00" at bounding box center [696, 452] width 1302 height 29
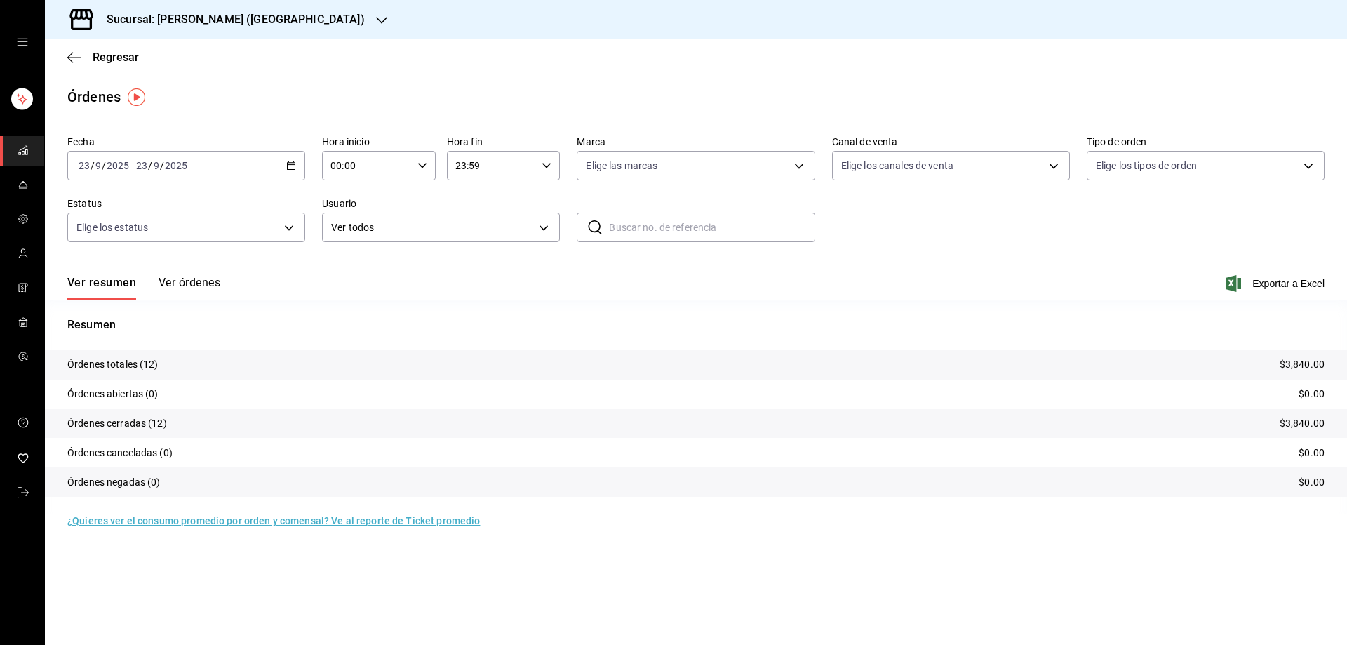
click at [376, 20] on icon "button" at bounding box center [381, 20] width 11 height 7
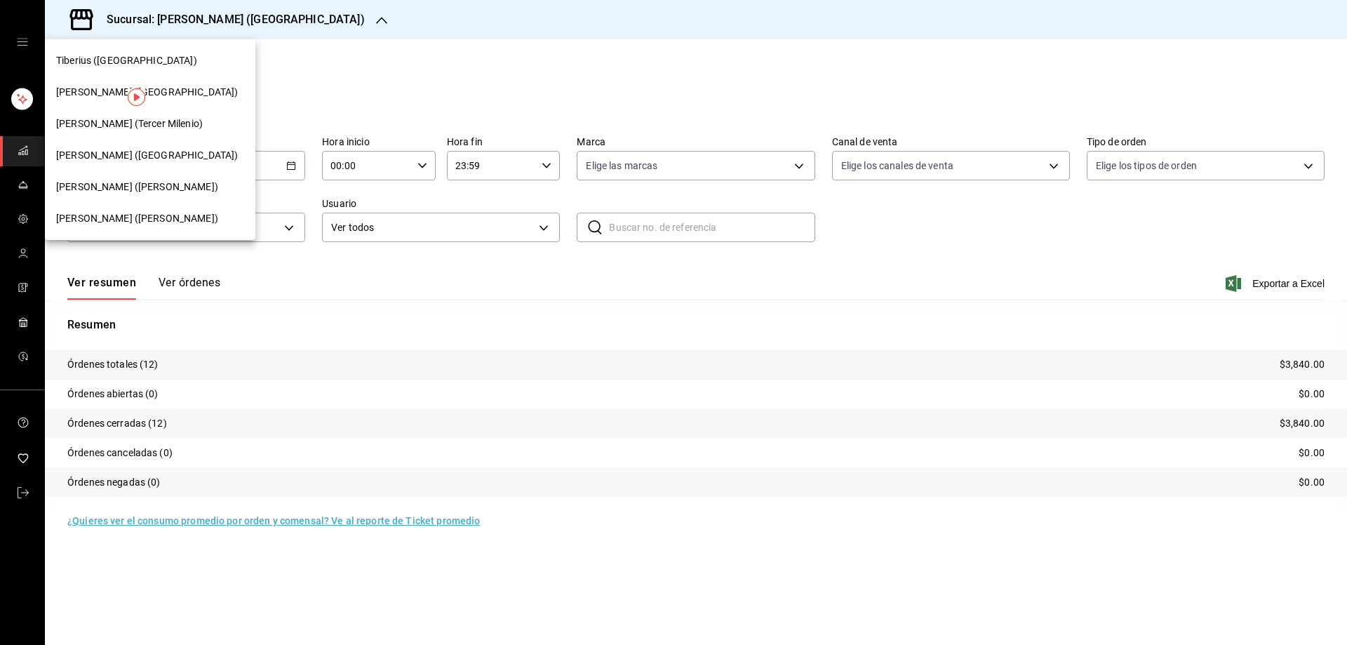
click at [126, 191] on span "[PERSON_NAME] ([PERSON_NAME])" at bounding box center [137, 187] width 162 height 15
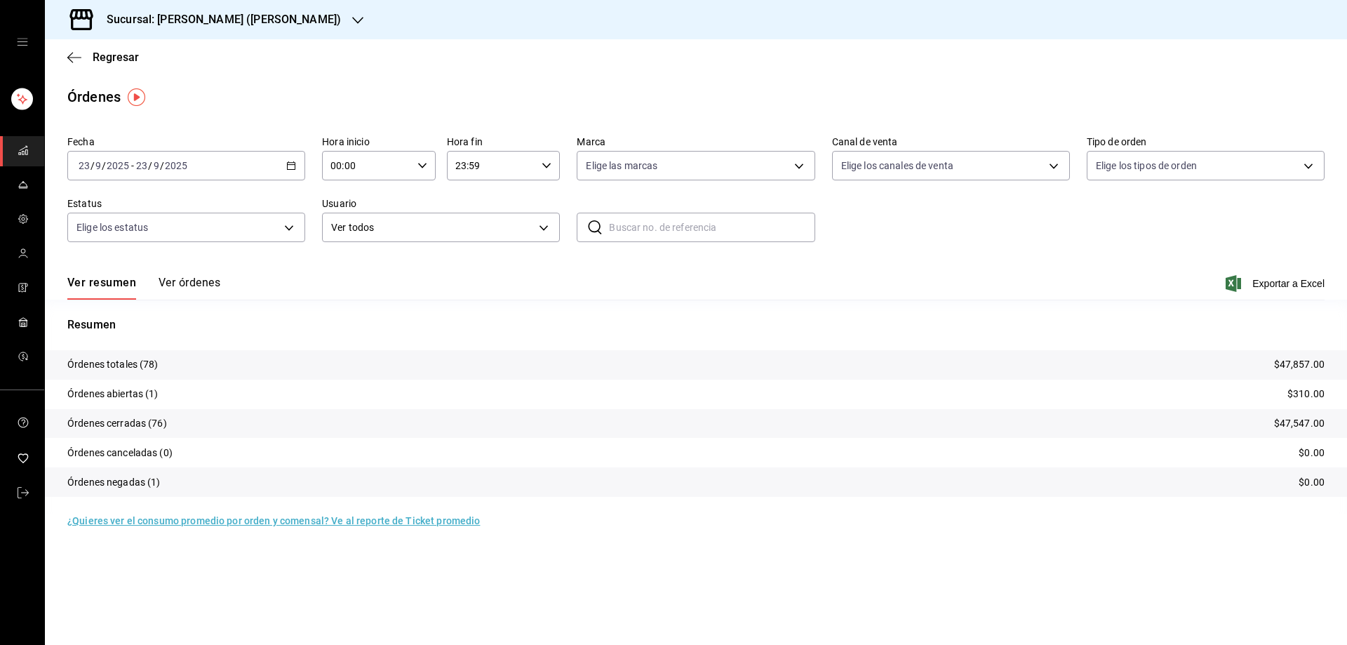
drag, startPoint x: 1245, startPoint y: 288, endPoint x: 1236, endPoint y: 289, distance: 8.4
click at [1240, 289] on span "Exportar a Excel" at bounding box center [1276, 283] width 96 height 17
click at [352, 18] on icon "button" at bounding box center [357, 20] width 11 height 11
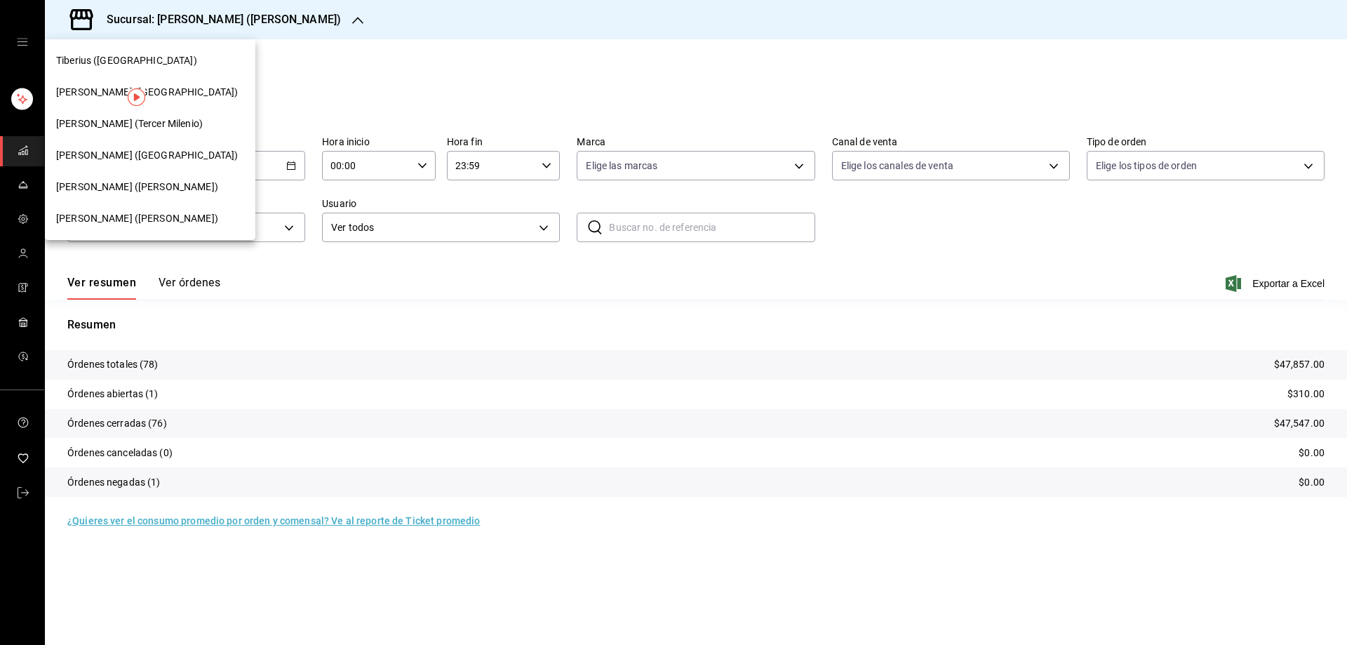
click at [112, 213] on span "[PERSON_NAME] ([PERSON_NAME])" at bounding box center [137, 218] width 162 height 15
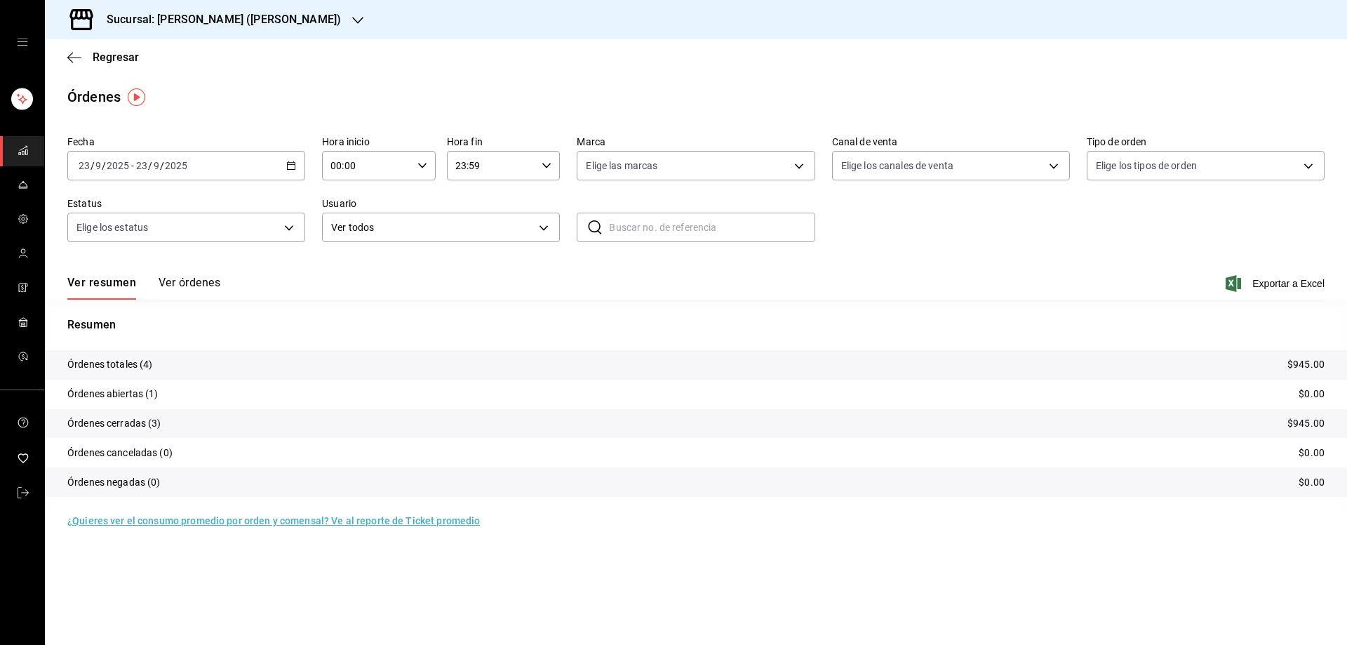
click at [292, 158] on div "[DATE] [DATE] - [DATE] [DATE]" at bounding box center [186, 165] width 238 height 29
click at [133, 365] on span "Rango de fechas" at bounding box center [133, 365] width 109 height 15
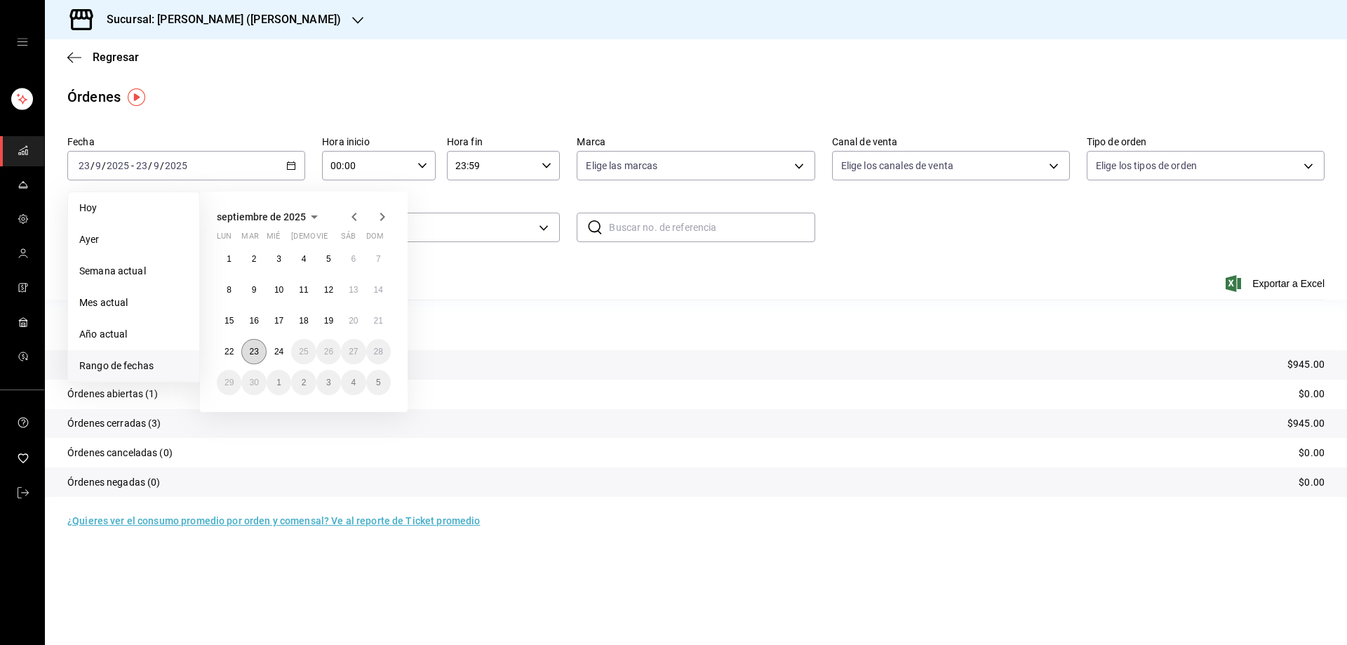
click at [253, 355] on abbr "23" at bounding box center [253, 352] width 9 height 10
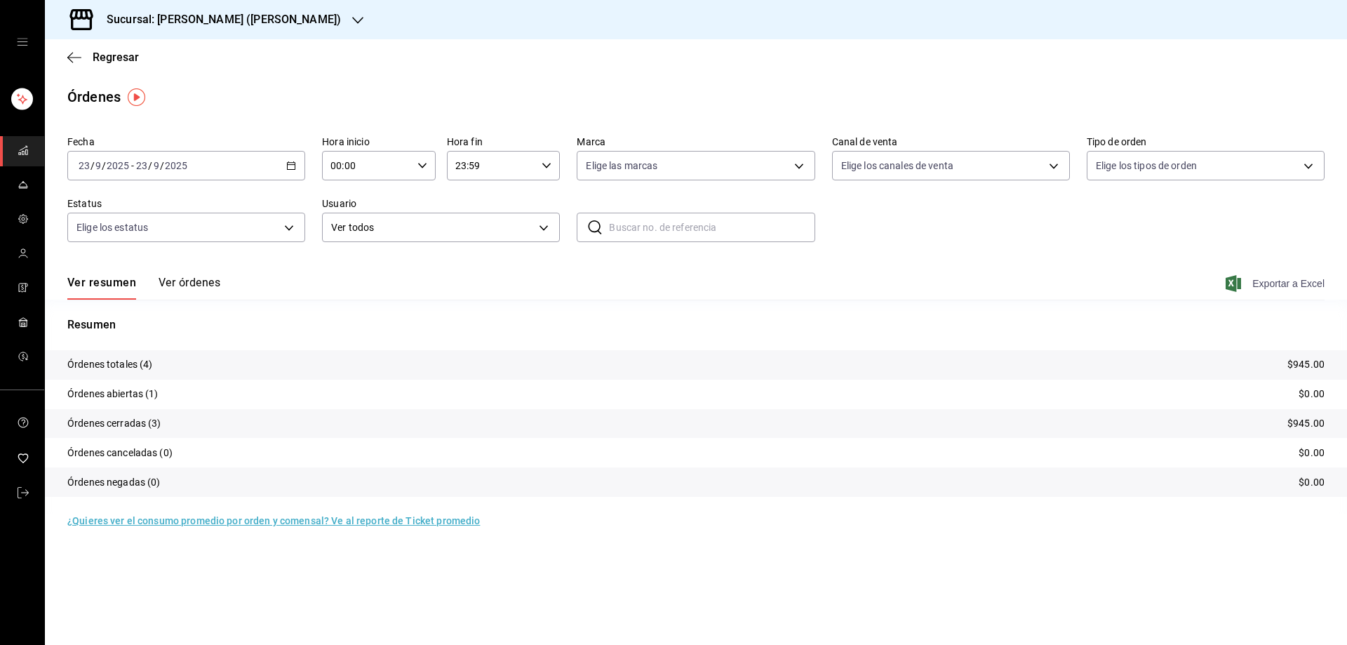
click at [1240, 281] on icon "button" at bounding box center [1233, 283] width 15 height 17
click at [366, 333] on p "Resumen" at bounding box center [695, 324] width 1257 height 17
